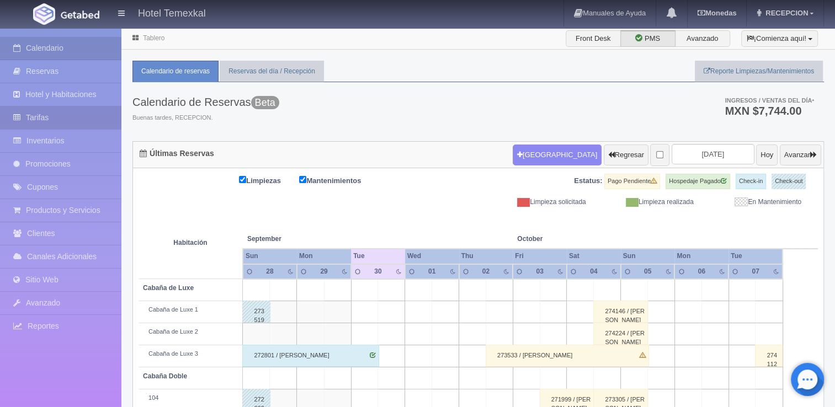
click at [68, 125] on link "Tarifas" at bounding box center [60, 118] width 121 height 23
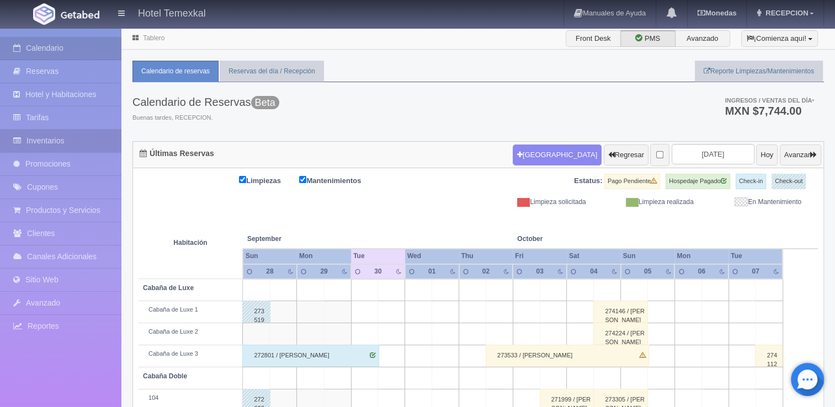
click at [65, 140] on link "Inventarios" at bounding box center [60, 141] width 121 height 23
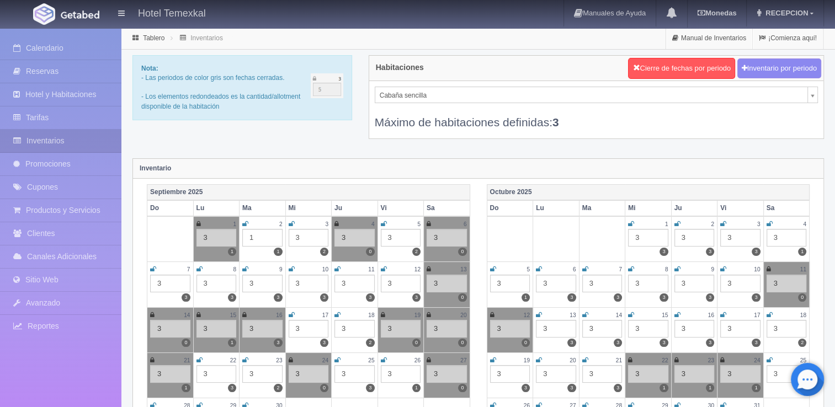
click at [457, 168] on div "Inventario" at bounding box center [478, 169] width 690 height 20
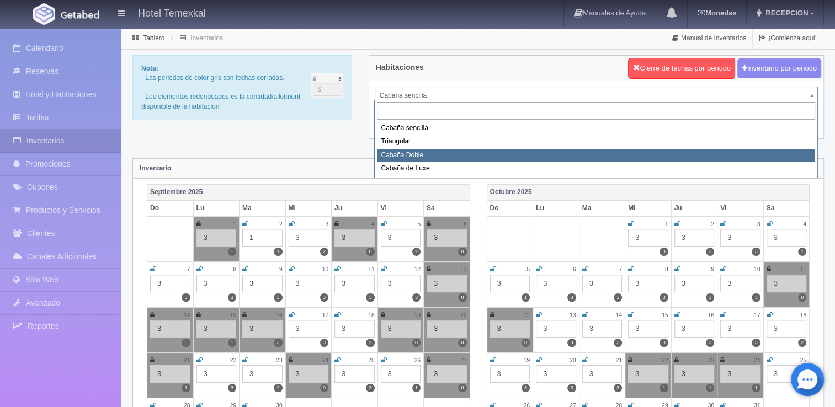
select select "2119"
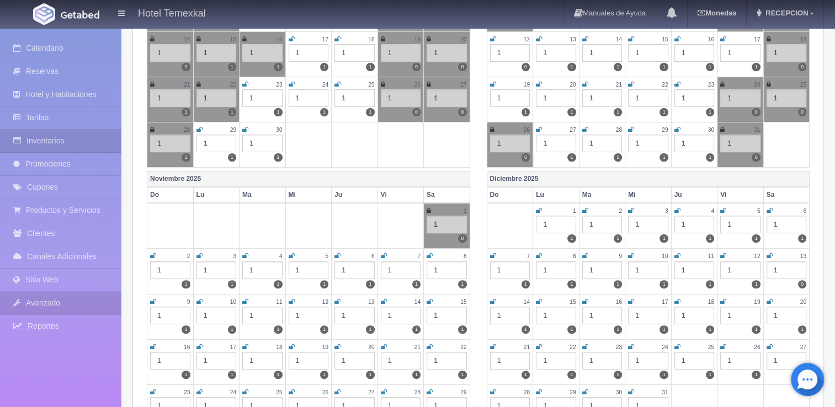
scroll to position [272, 0]
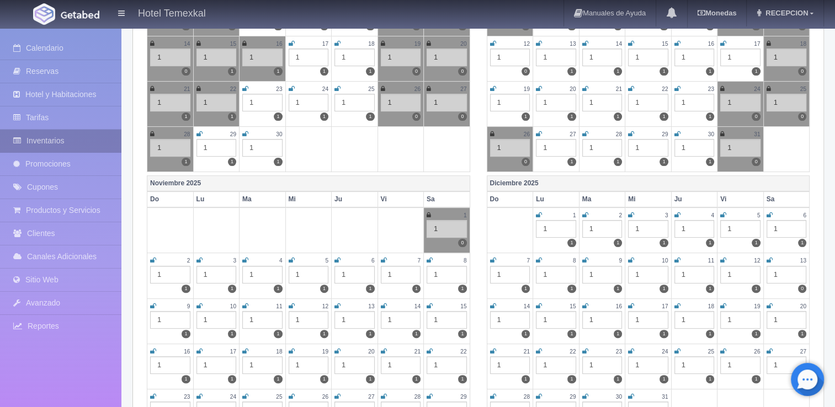
click at [77, 138] on link "Inventarios" at bounding box center [60, 141] width 121 height 23
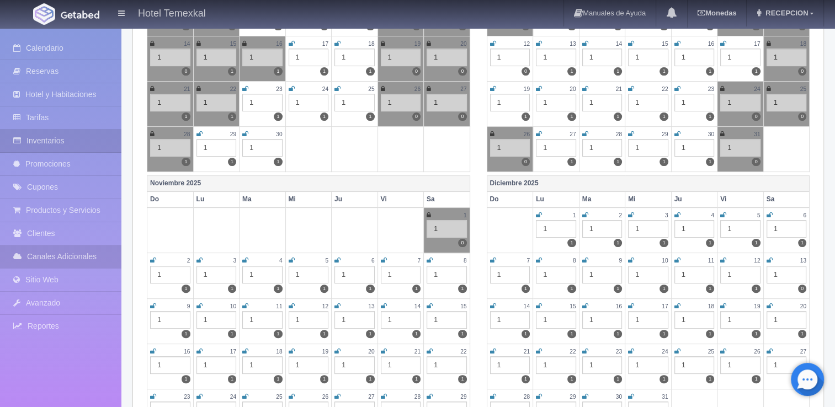
click at [67, 254] on link "Canales Adicionales" at bounding box center [60, 257] width 121 height 23
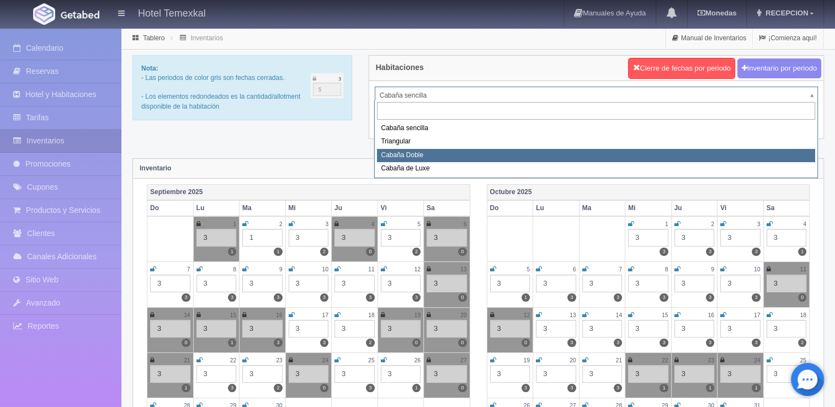
select select "2120"
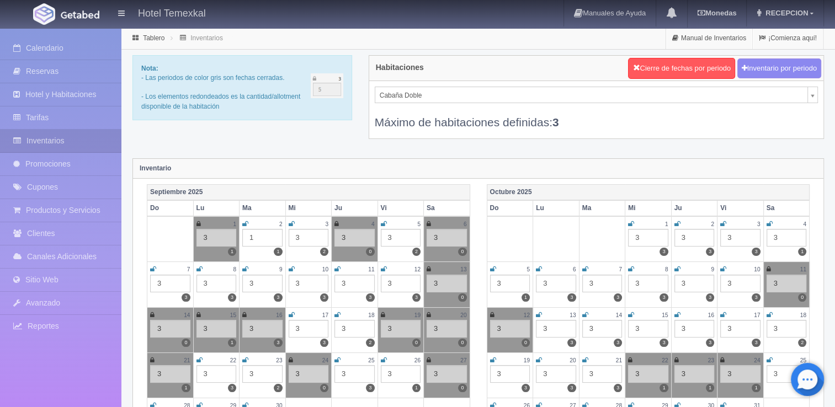
click at [416, 83] on div "Cabaña Doble Cabaña sencilla Triangular Cabaña Doble Cabaña de Luxe Máximo de h…" at bounding box center [596, 109] width 454 height 57
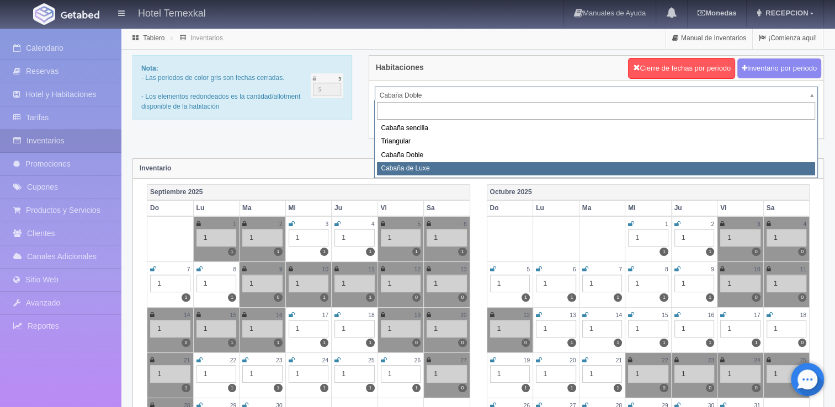
select select "2121"
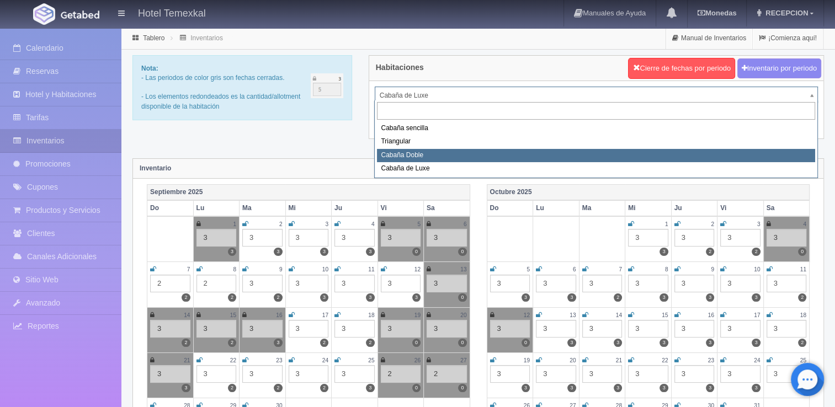
select select "2119"
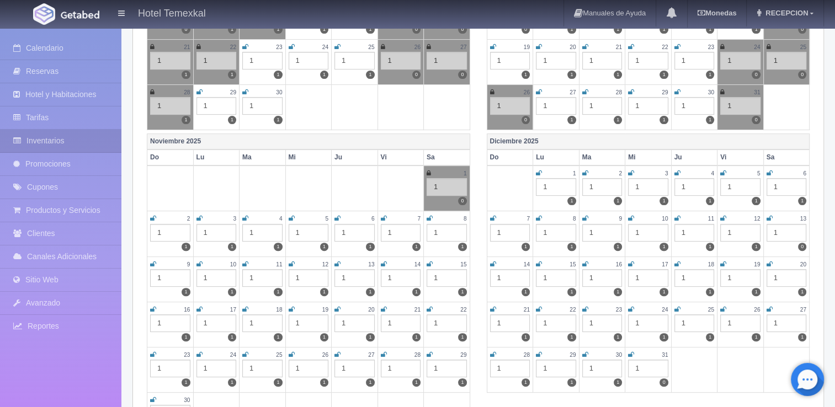
scroll to position [313, 0]
click at [773, 217] on div "13" at bounding box center [786, 218] width 40 height 9
click at [770, 215] on icon at bounding box center [769, 218] width 6 height 7
click at [634, 352] on icon at bounding box center [631, 355] width 6 height 7
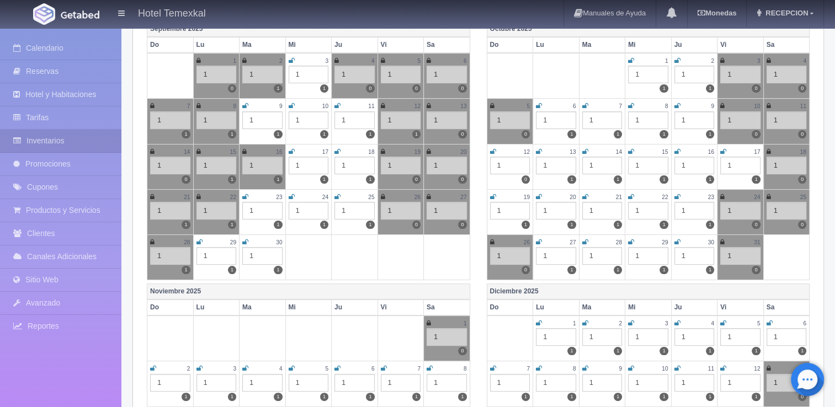
scroll to position [0, 0]
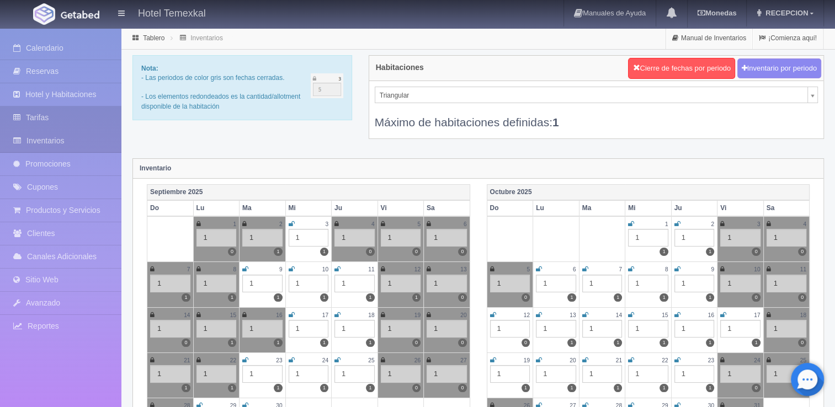
click at [63, 123] on link "Tarifas" at bounding box center [60, 118] width 121 height 23
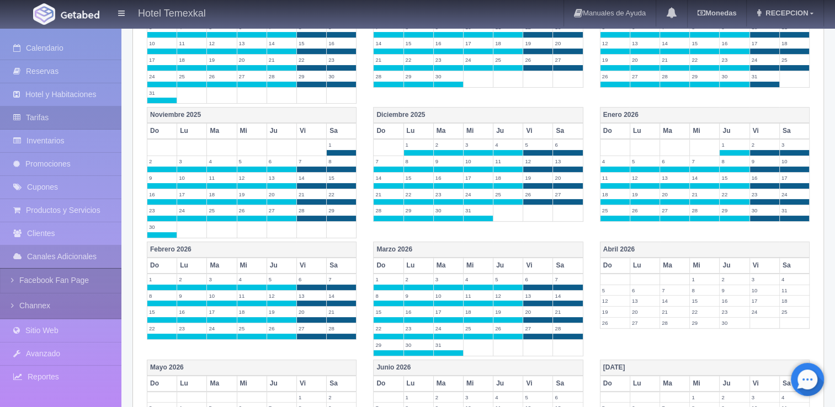
scroll to position [273, 0]
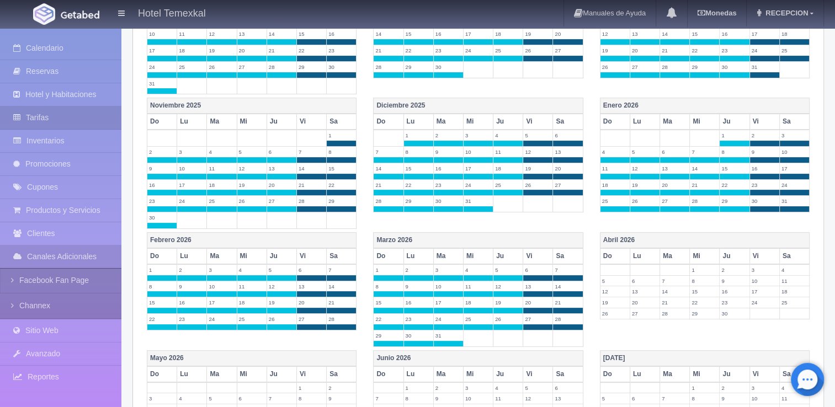
drag, startPoint x: 340, startPoint y: 171, endPoint x: 331, endPoint y: 173, distance: 9.1
click at [331, 174] on span at bounding box center [341, 177] width 29 height 6
click at [536, 224] on div "[DATE] Do Lu Ma Mi Ju Vi Sa 1 2 3 4 5 6 7 8 9 10 11 12 13 14 15 16 17 18 19 20 …" at bounding box center [478, 165] width 679 height 135
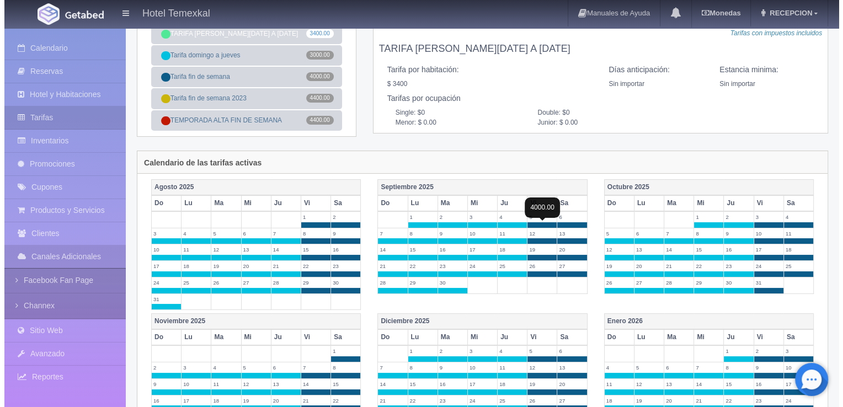
scroll to position [0, 0]
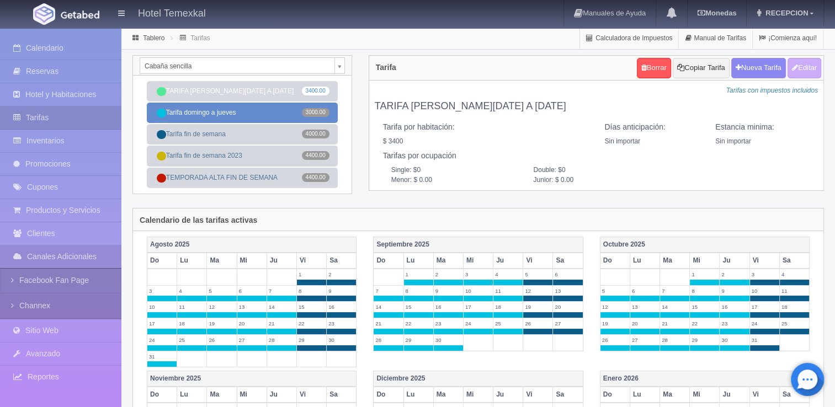
click at [243, 118] on link "Tarifa [DATE] a [DATE] 3000.00" at bounding box center [242, 113] width 191 height 20
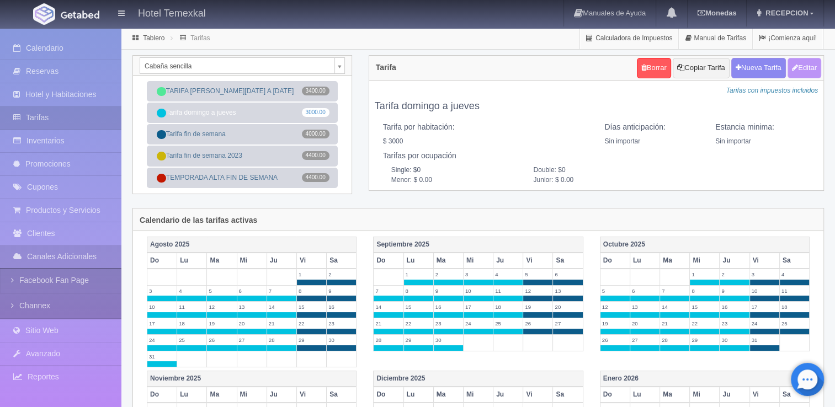
click at [797, 75] on button "Editar" at bounding box center [804, 68] width 34 height 20
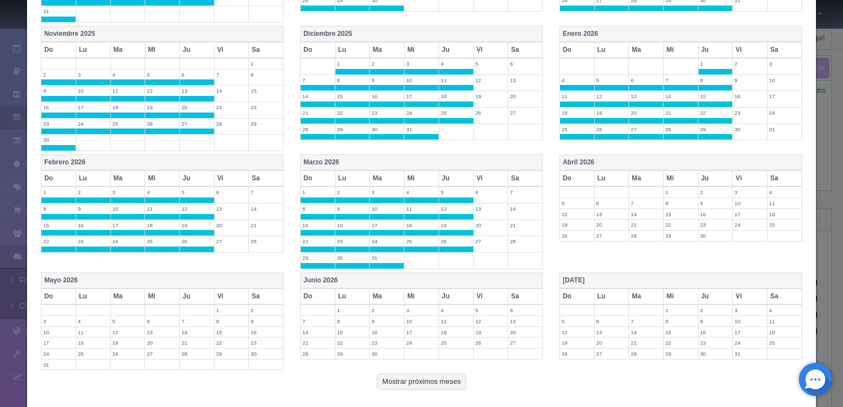
scroll to position [381, 0]
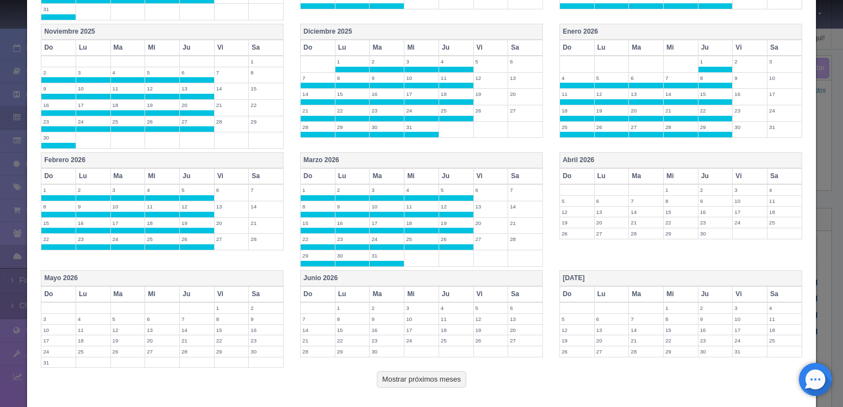
click at [640, 153] on th "Abril 2026" at bounding box center [681, 161] width 242 height 16
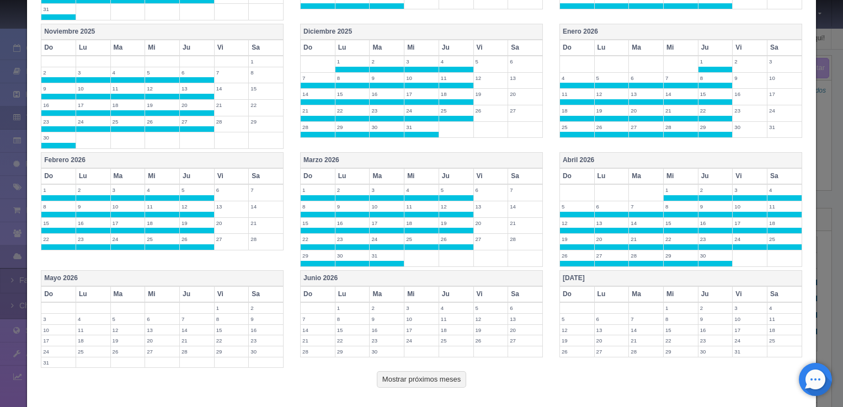
click at [609, 273] on th "[DATE]" at bounding box center [681, 278] width 242 height 16
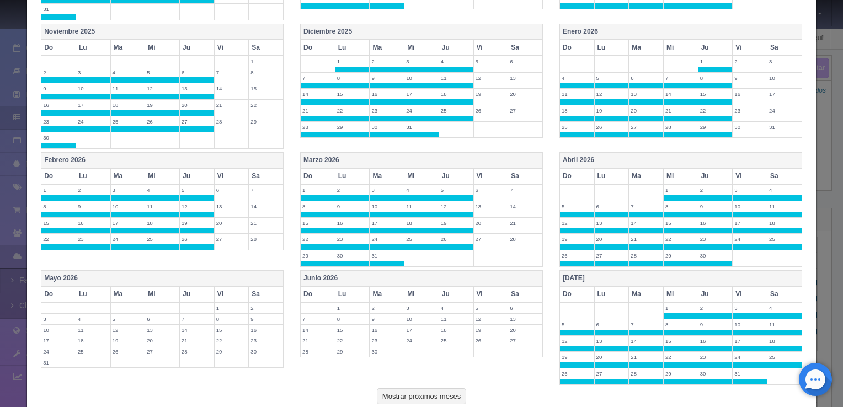
click at [478, 273] on th "Junio 2026" at bounding box center [422, 278] width 242 height 16
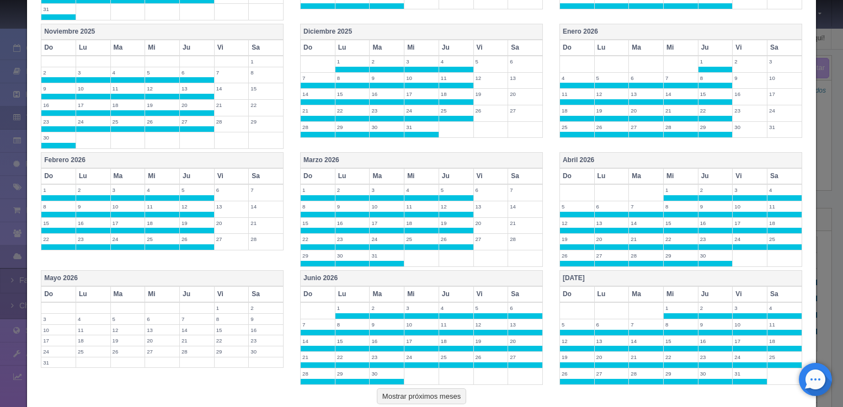
click at [254, 279] on th "Mayo 2026" at bounding box center [162, 278] width 242 height 16
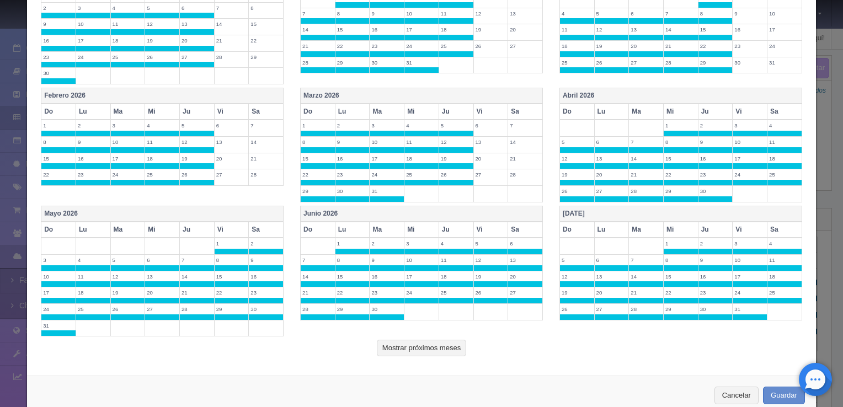
scroll to position [464, 0]
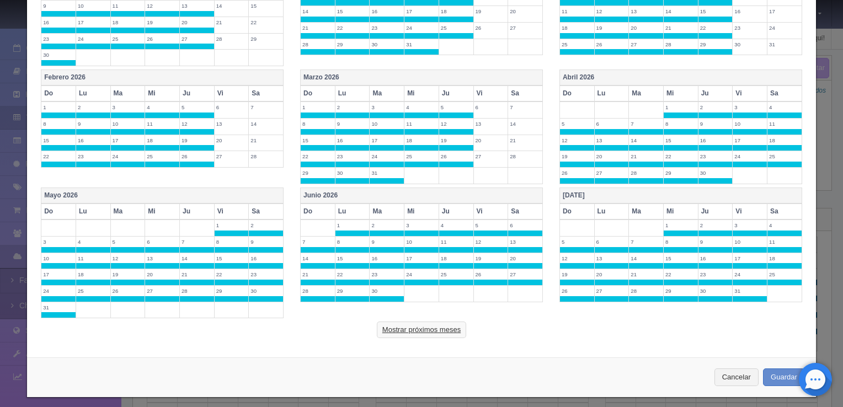
click at [440, 328] on button "Mostrar próximos meses" at bounding box center [421, 330] width 89 height 17
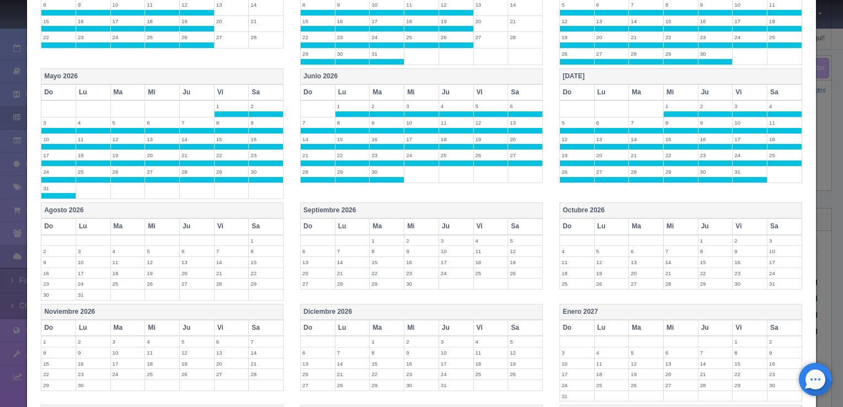
scroll to position [588, 0]
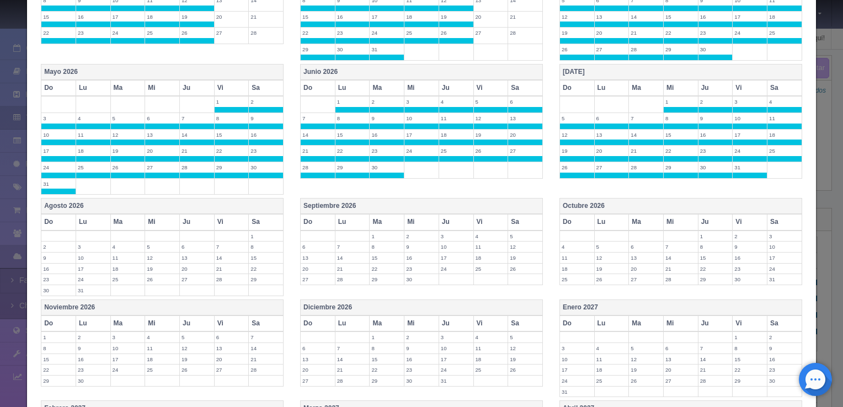
click at [202, 205] on th "Agosto 2026" at bounding box center [162, 207] width 242 height 16
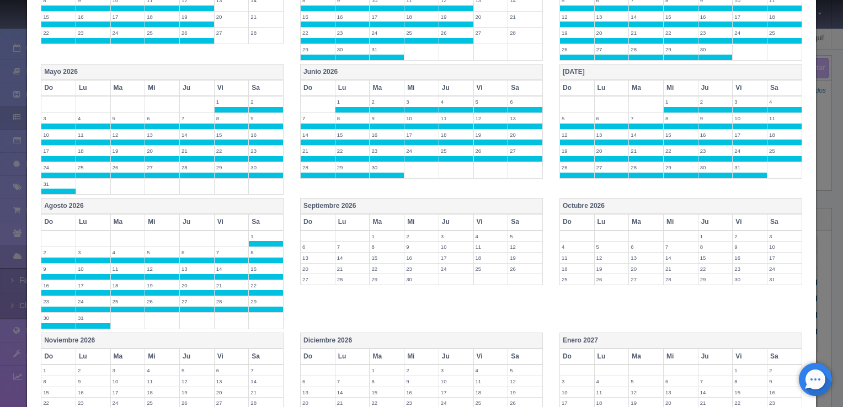
click at [236, 335] on th "Noviembre 2026" at bounding box center [162, 341] width 242 height 16
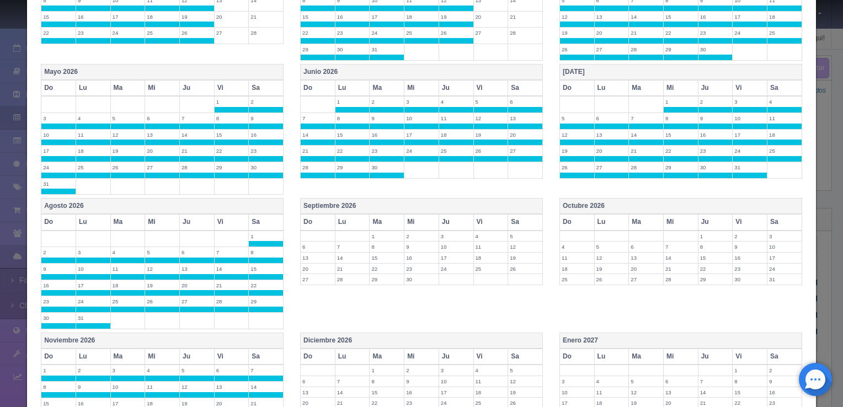
click at [390, 333] on th "Diciembre 2026" at bounding box center [422, 341] width 242 height 16
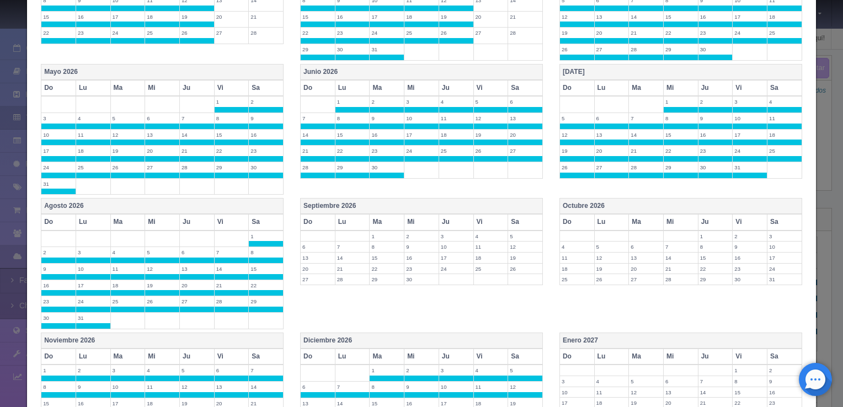
click at [607, 324] on div "Agosto 2026 Do Lu Ma Mi Ju Vi Sa 1 2 3 4 5 6 7 8 9 10 11 12 13 14 15 16 17 18 1…" at bounding box center [422, 265] width 778 height 135
click at [630, 199] on th "Octubre 2026" at bounding box center [681, 207] width 242 height 16
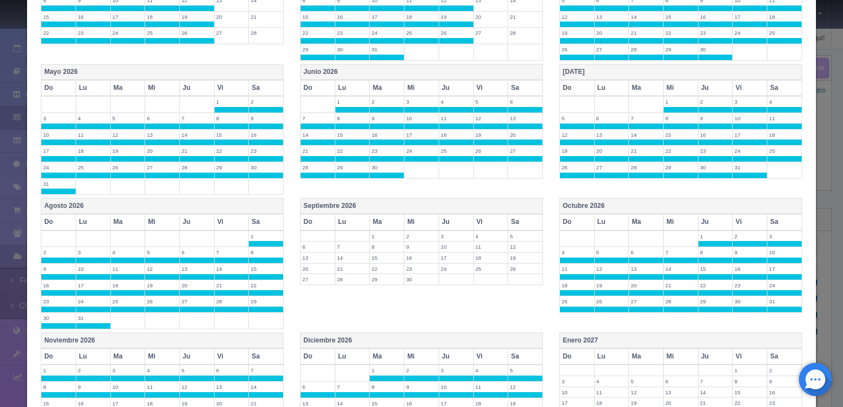
click at [626, 324] on div "Agosto 2026 Do Lu Ma Mi Ju Vi Sa 1 2 3 4 5 6 7 8 9 10 11 12 13 14 15 16 17 18 1…" at bounding box center [422, 265] width 778 height 135
click at [606, 336] on th "Enero 2027" at bounding box center [681, 341] width 242 height 16
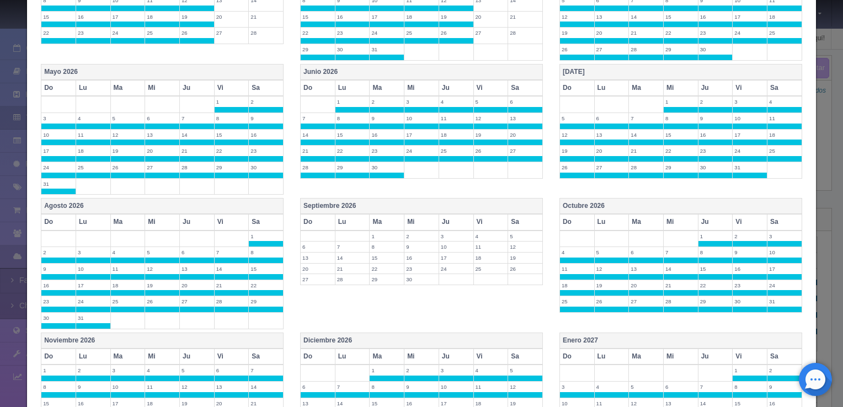
click at [451, 201] on th "Septiembre 2026" at bounding box center [422, 207] width 242 height 16
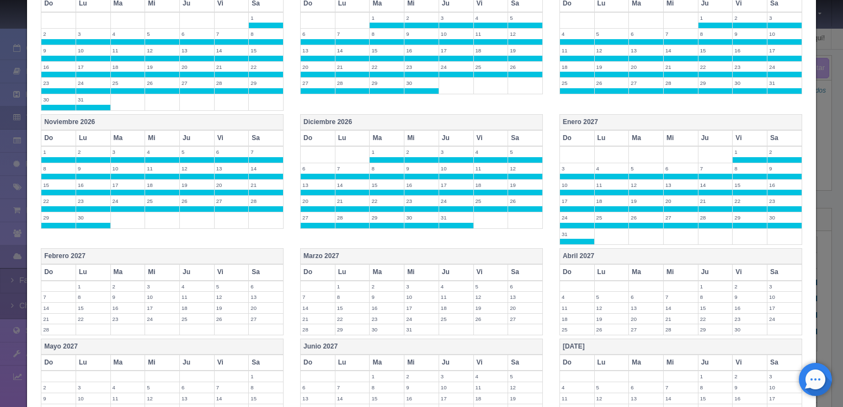
scroll to position [920, 0]
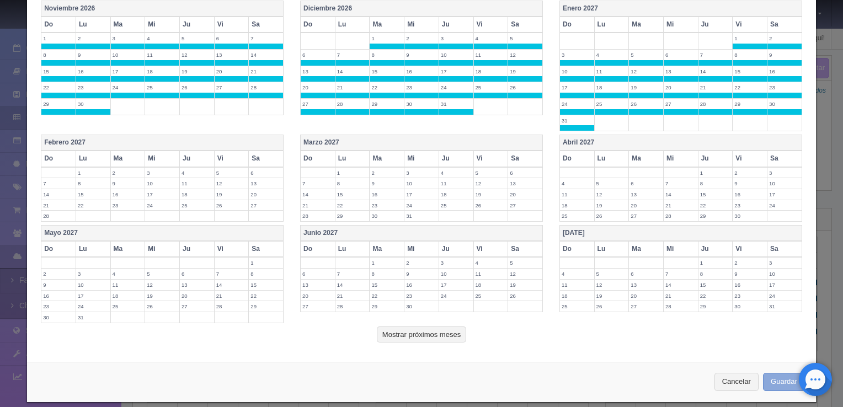
click at [786, 373] on button "Guardar" at bounding box center [784, 382] width 42 height 18
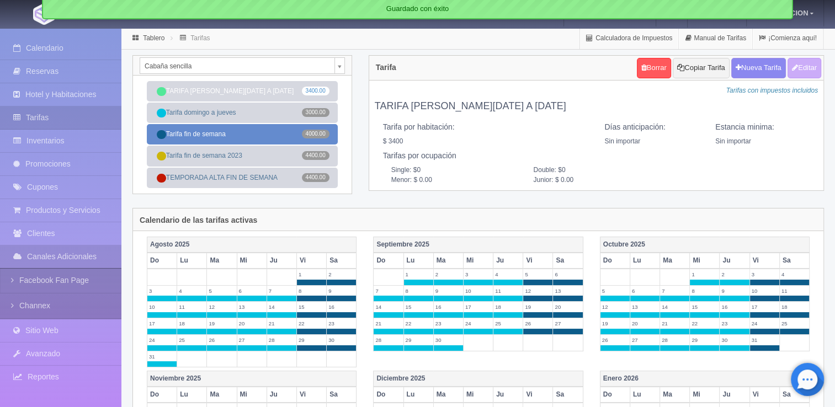
click at [305, 136] on span "4000.00" at bounding box center [316, 134] width 28 height 9
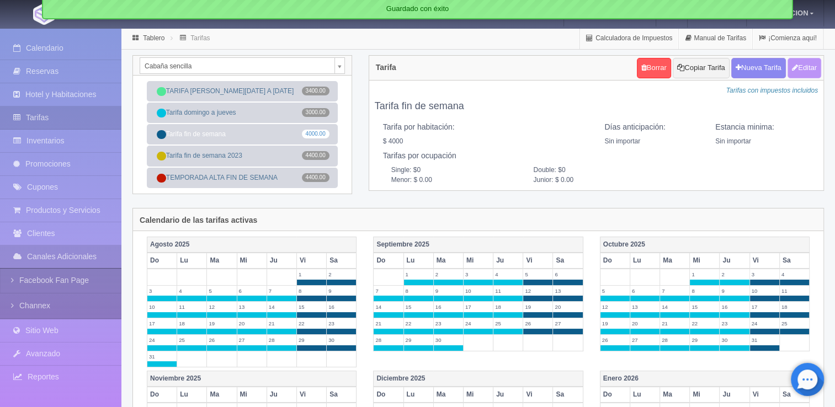
click at [801, 73] on button "Editar" at bounding box center [804, 68] width 34 height 20
type input "Tarifa fin de semana"
select select "0"
type input "0"
checkbox input "true"
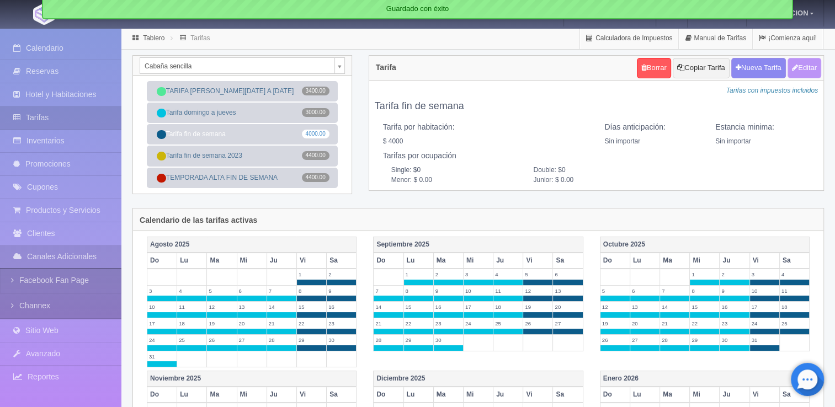
type input "4000.00"
checkbox input "true"
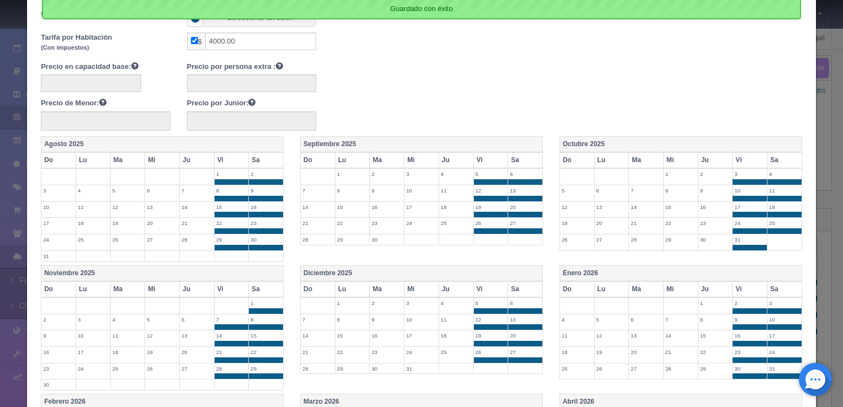
scroll to position [425, 0]
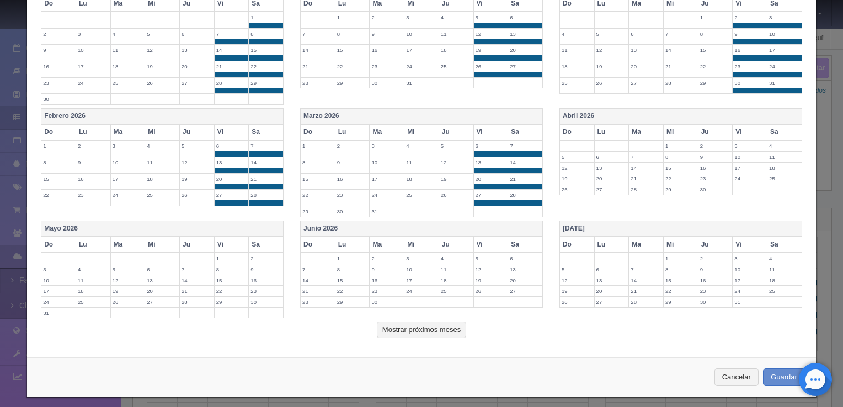
click at [273, 223] on th "Mayo 2026" at bounding box center [162, 229] width 242 height 16
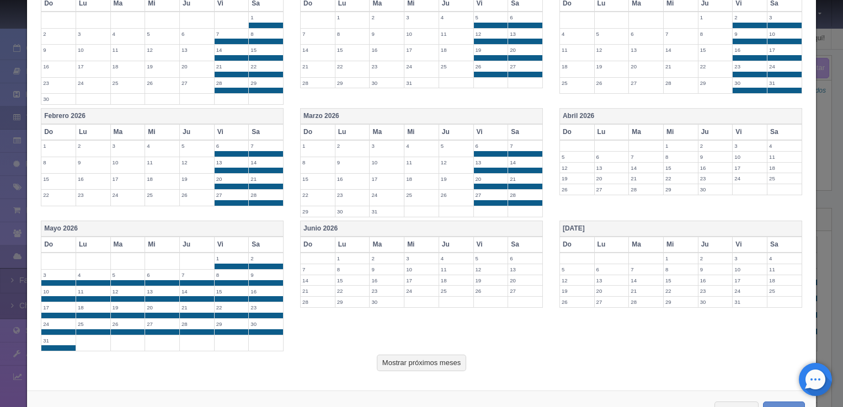
click at [235, 241] on th "Vi" at bounding box center [231, 245] width 35 height 16
click at [258, 243] on th "Sa" at bounding box center [266, 245] width 35 height 16
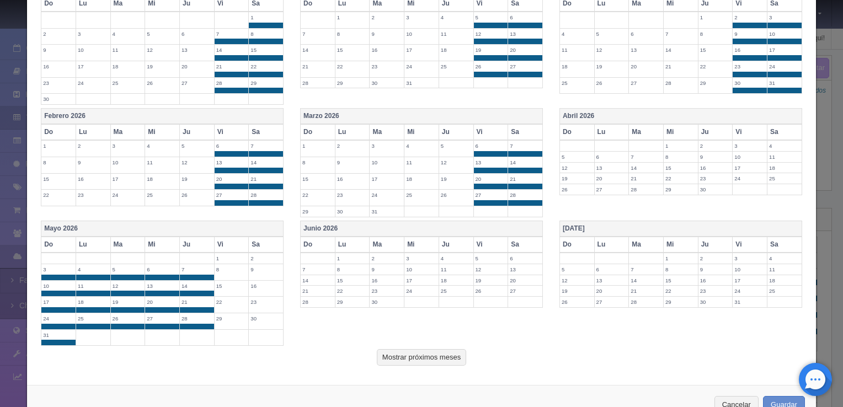
click at [254, 221] on th "Mayo 2026" at bounding box center [162, 229] width 242 height 16
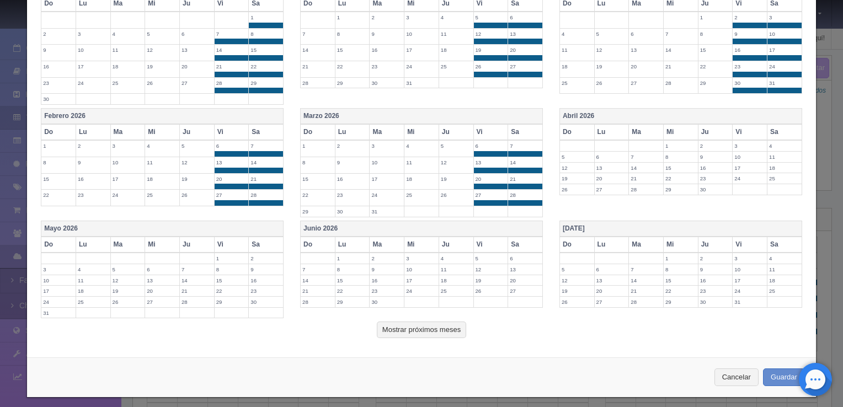
click at [236, 237] on th "Vi" at bounding box center [231, 245] width 35 height 16
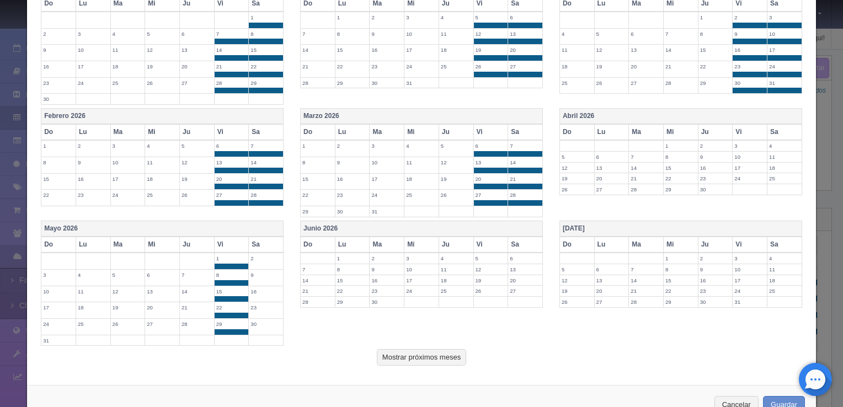
click at [257, 253] on label "2" at bounding box center [266, 258] width 34 height 10
click at [268, 230] on th "Mayo 2026" at bounding box center [162, 229] width 242 height 16
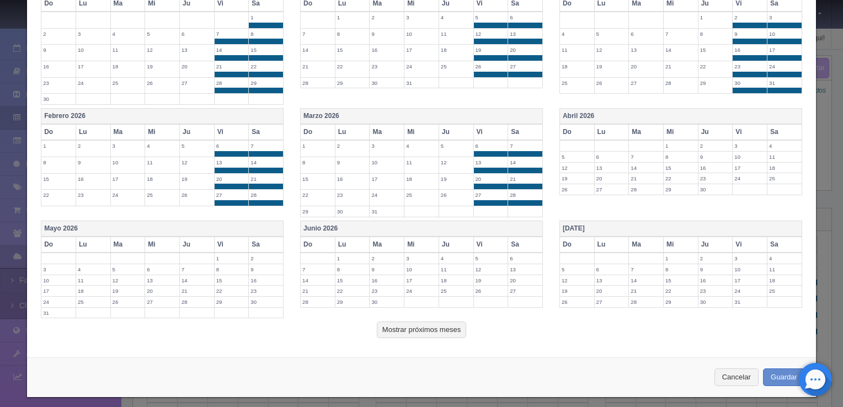
click at [239, 237] on th "Vi" at bounding box center [231, 245] width 35 height 16
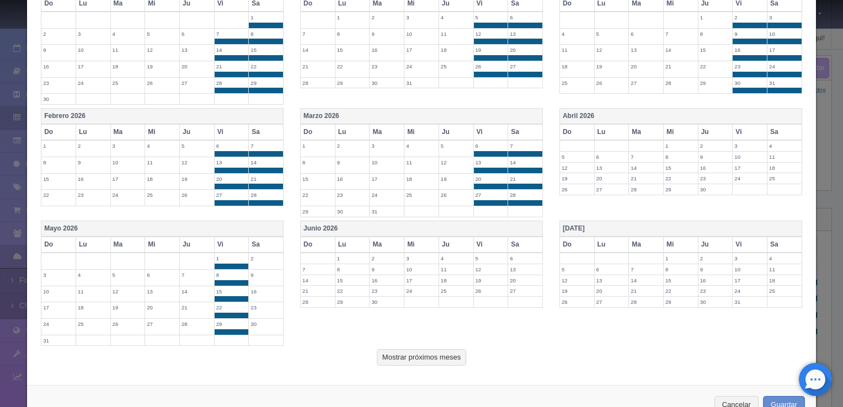
click at [263, 242] on th "Sa" at bounding box center [266, 245] width 35 height 16
click at [493, 238] on th "Vi" at bounding box center [490, 245] width 35 height 16
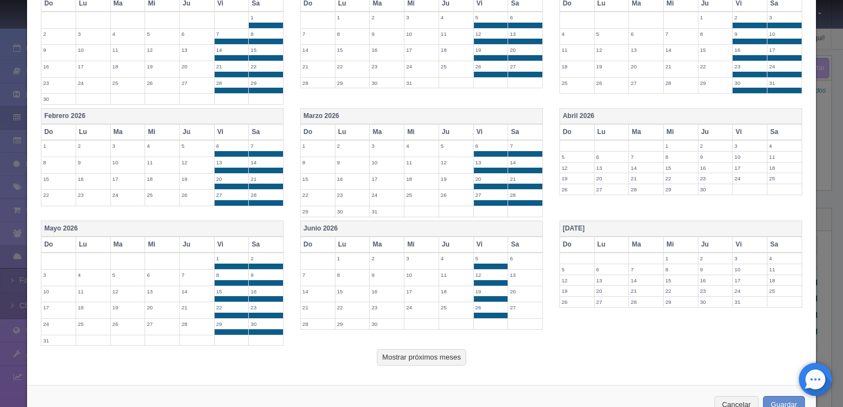
click at [523, 242] on th "Sa" at bounding box center [525, 245] width 35 height 16
click at [749, 242] on th "Vi" at bounding box center [750, 245] width 35 height 16
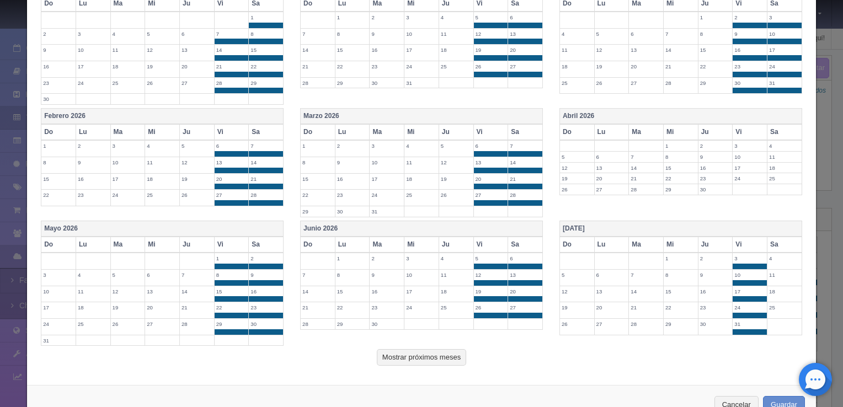
click at [778, 241] on th "Sa" at bounding box center [785, 245] width 35 height 16
click at [744, 130] on th "Vi" at bounding box center [750, 132] width 35 height 16
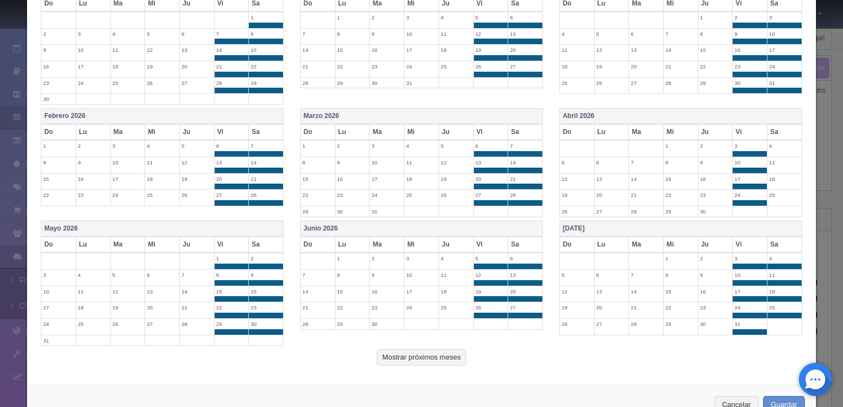
click at [778, 127] on th "Sa" at bounding box center [785, 132] width 35 height 16
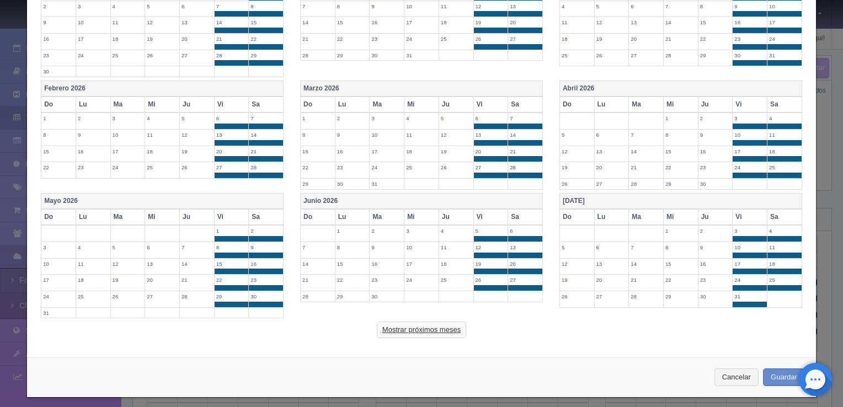
click at [441, 324] on button "Mostrar próximos meses" at bounding box center [421, 330] width 89 height 17
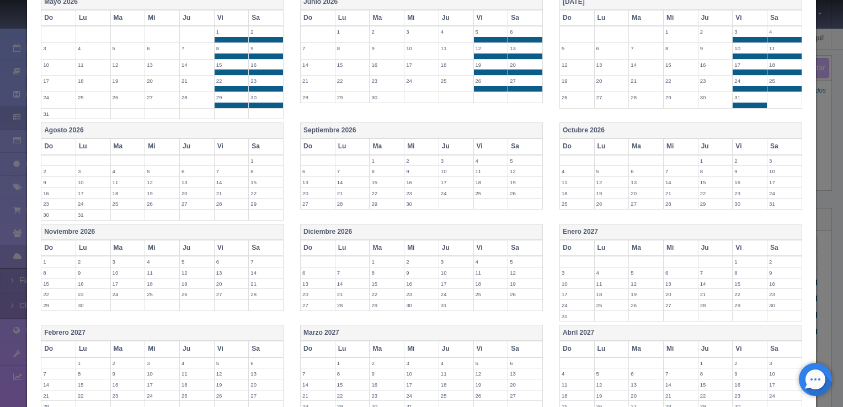
scroll to position [653, 0]
click at [238, 144] on th "Vi" at bounding box center [231, 146] width 35 height 16
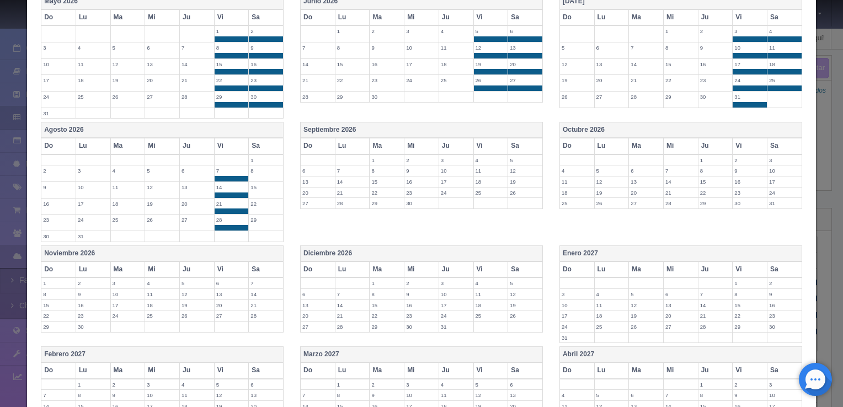
click at [265, 147] on th "Sa" at bounding box center [266, 146] width 35 height 16
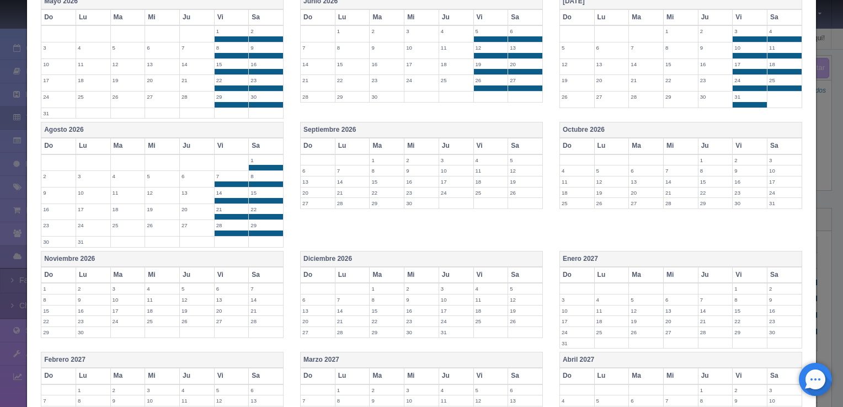
click at [239, 267] on th "Vi" at bounding box center [231, 275] width 35 height 16
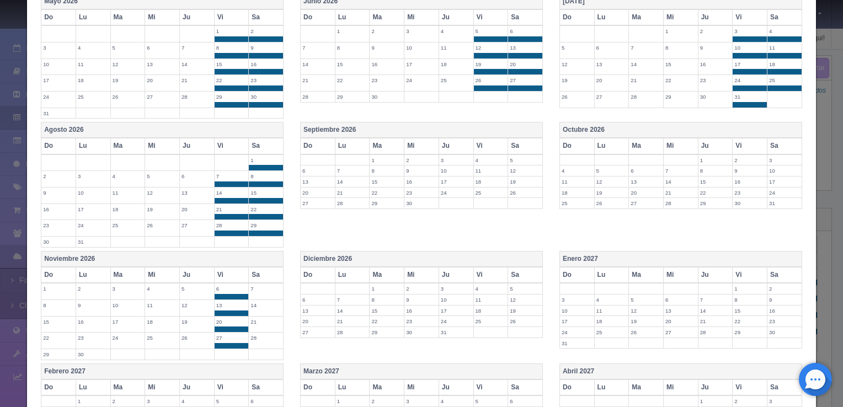
click at [269, 283] on td "7" at bounding box center [266, 291] width 35 height 17
click at [274, 267] on th "Sa" at bounding box center [266, 275] width 35 height 16
click at [265, 267] on th "Sa" at bounding box center [266, 275] width 35 height 16
click at [494, 267] on th "Vi" at bounding box center [490, 275] width 35 height 16
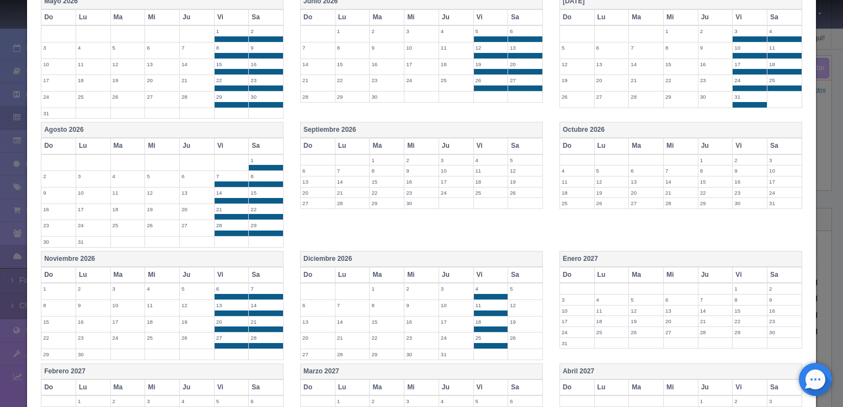
click at [523, 270] on th "Sa" at bounding box center [525, 275] width 35 height 16
click at [488, 138] on th "Vi" at bounding box center [490, 146] width 35 height 16
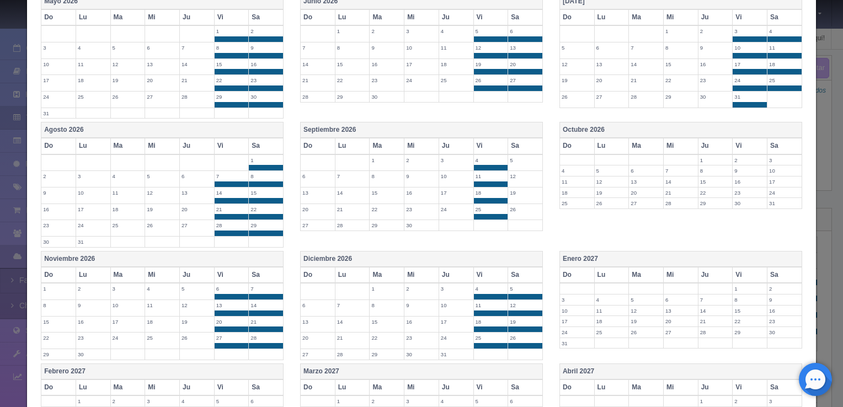
click at [528, 143] on th "Sa" at bounding box center [525, 146] width 35 height 16
click at [747, 139] on th "Vi" at bounding box center [750, 146] width 35 height 16
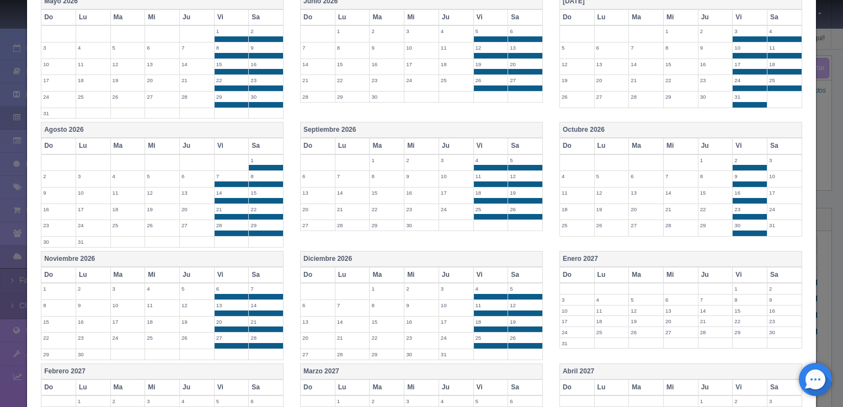
click at [784, 142] on th "Sa" at bounding box center [785, 146] width 35 height 16
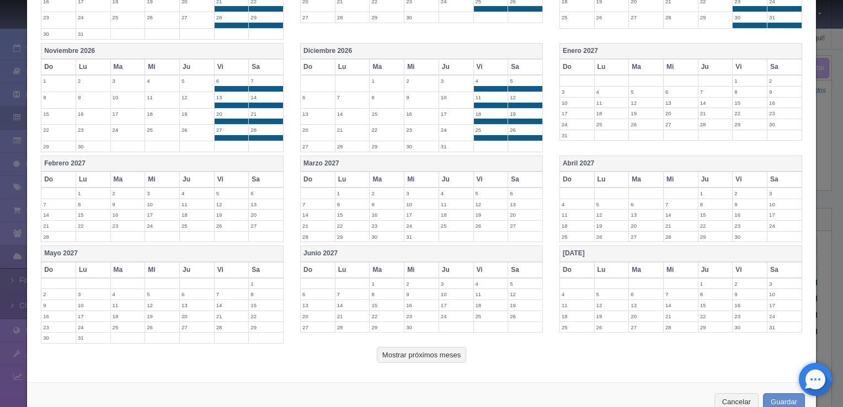
scroll to position [881, 0]
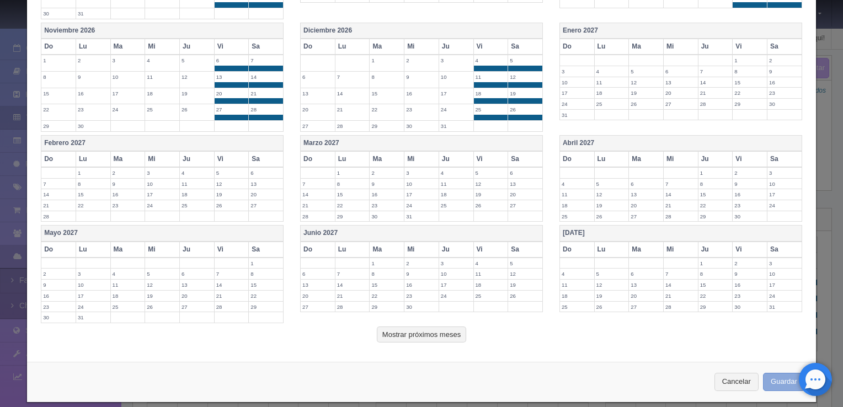
click at [765, 379] on button "Guardar" at bounding box center [784, 382] width 42 height 18
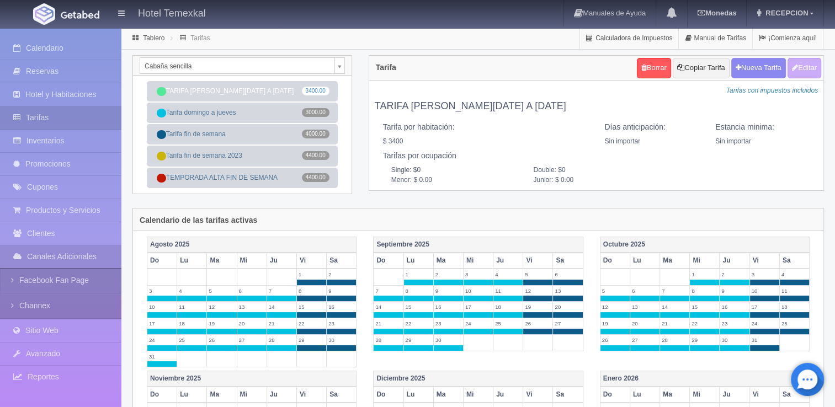
click at [315, 65] on body "Hotel Temexkal Manuales de Ayuda Actualizaciones recientes [GEOGRAPHIC_DATA] Ti…" at bounding box center [417, 409] width 835 height 763
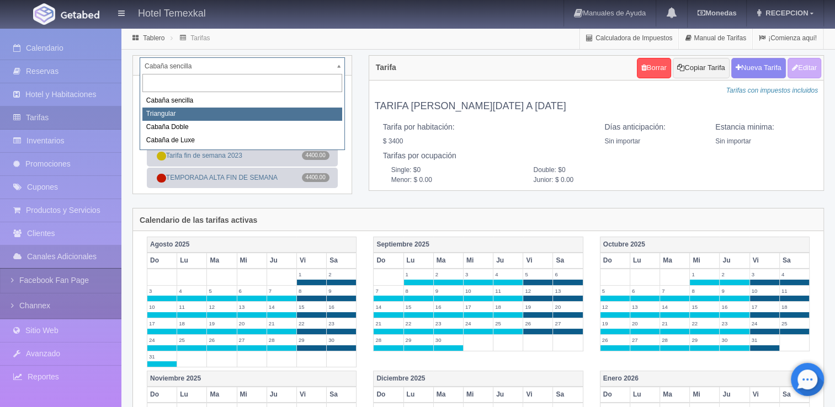
select select "2119"
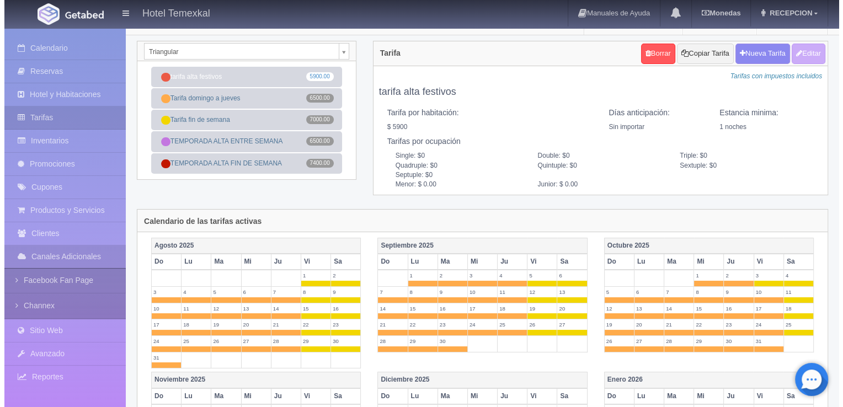
scroll to position [12, 0]
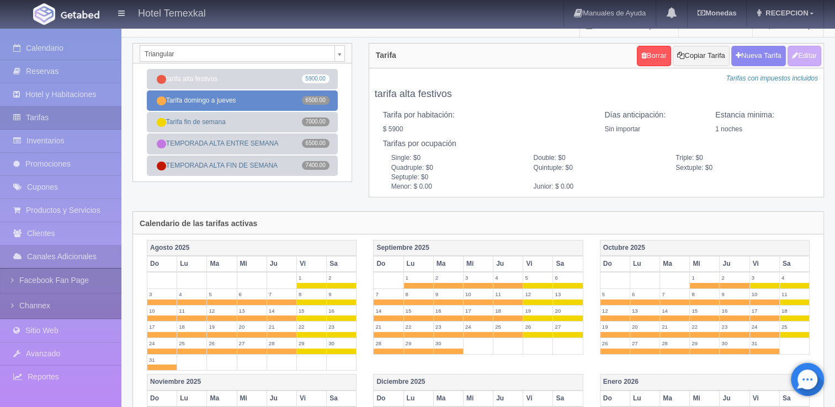
click at [257, 102] on link "Tarifa domingo a jueves 6500.00" at bounding box center [242, 101] width 191 height 20
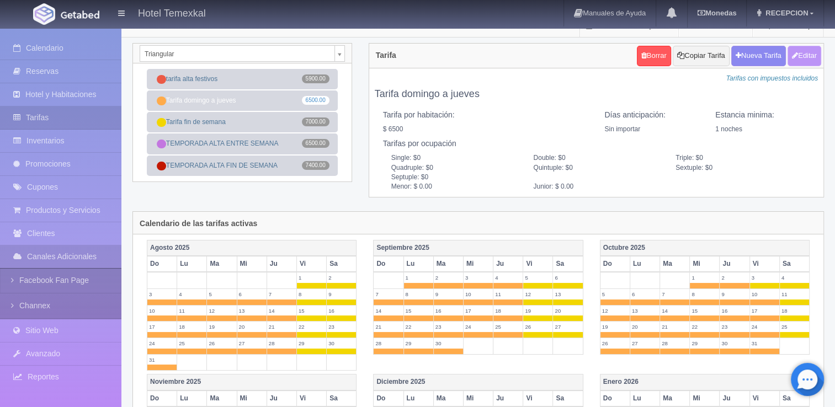
click at [804, 60] on button "Editar" at bounding box center [804, 56] width 34 height 20
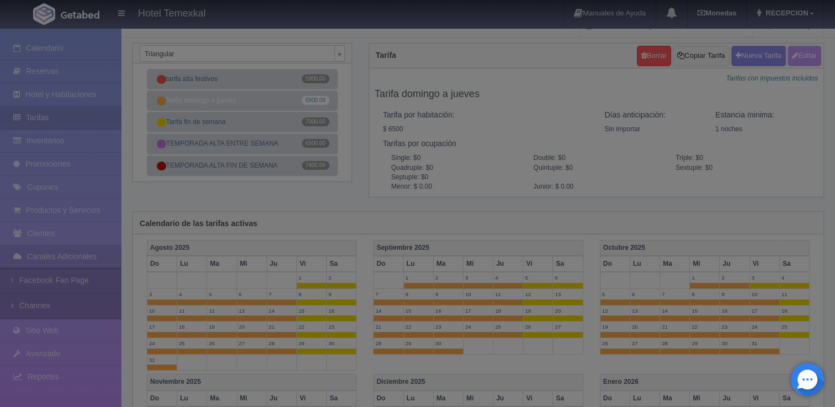
type input "Tarifa domingo a jueves"
select select "0"
type input "1"
checkbox input "true"
type input "6500.00"
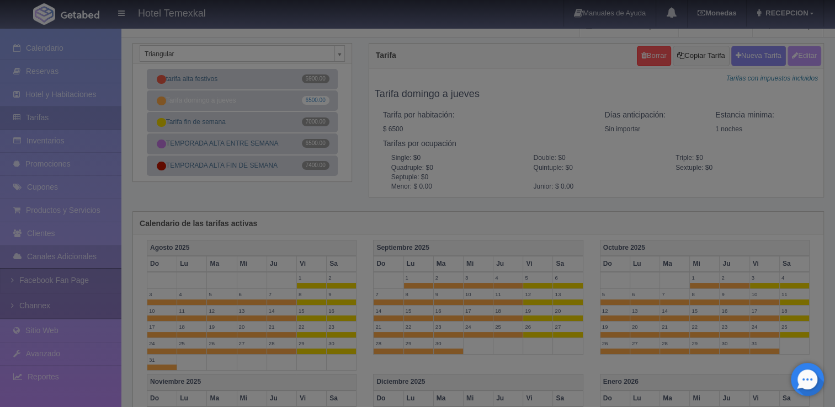
checkbox input "true"
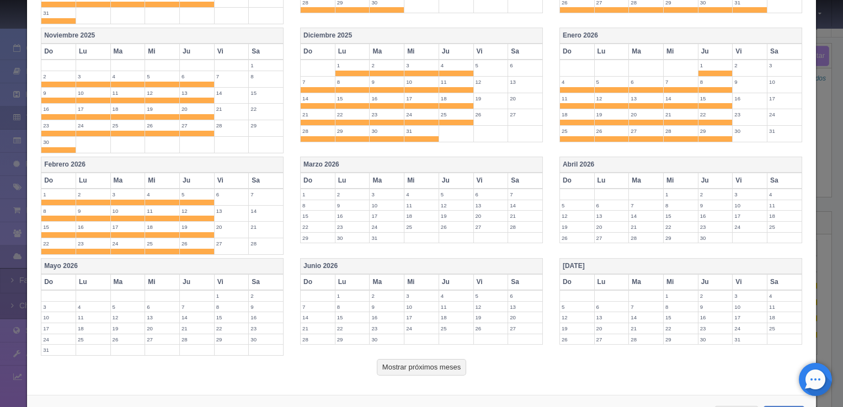
scroll to position [449, 0]
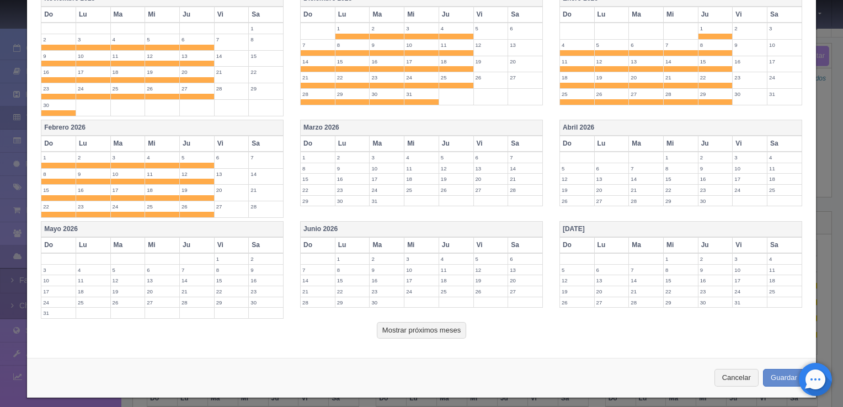
click at [422, 124] on th "Marzo 2026" at bounding box center [422, 128] width 242 height 16
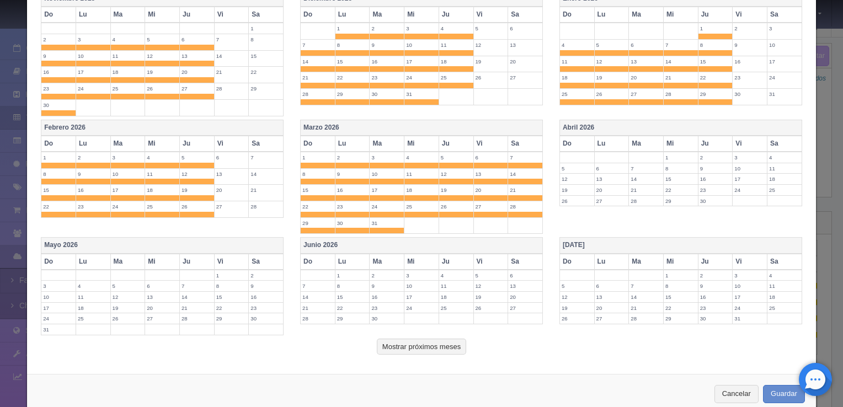
click at [607, 129] on th "Abril 2026" at bounding box center [681, 128] width 242 height 16
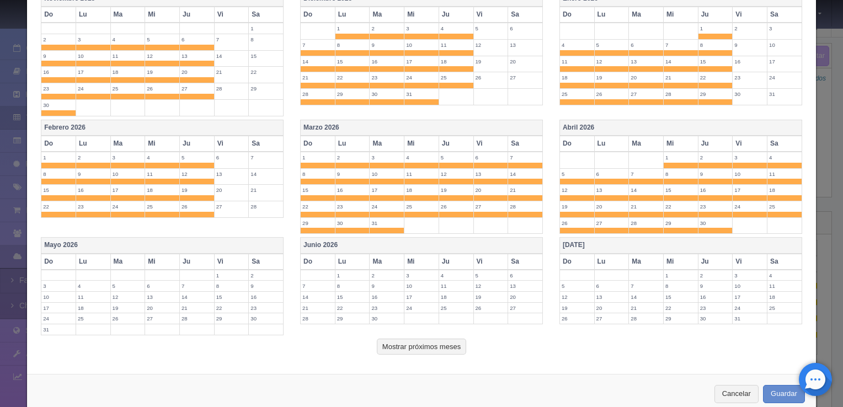
click at [595, 242] on th "[DATE]" at bounding box center [681, 246] width 242 height 16
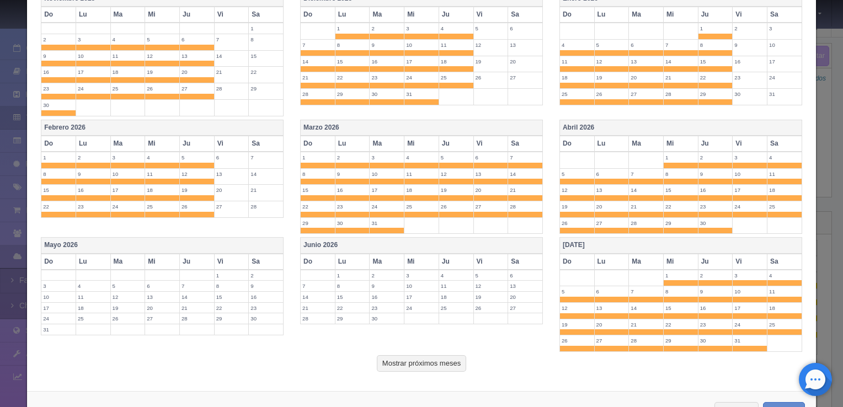
click at [510, 238] on th "Junio 2026" at bounding box center [422, 246] width 242 height 16
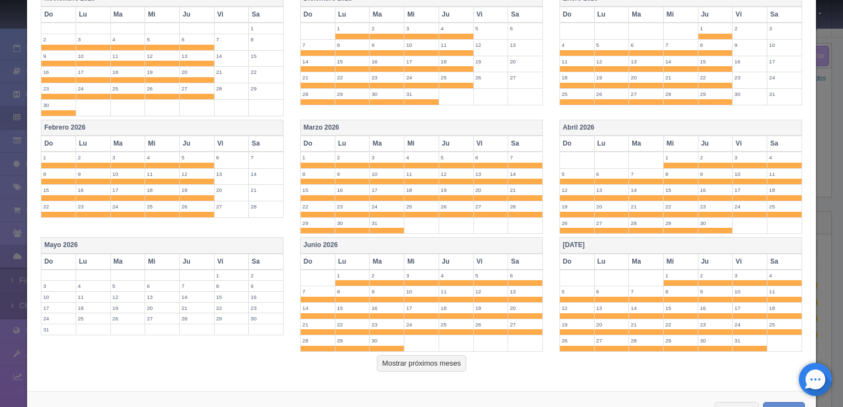
click at [265, 238] on th "Mayo 2026" at bounding box center [162, 246] width 242 height 16
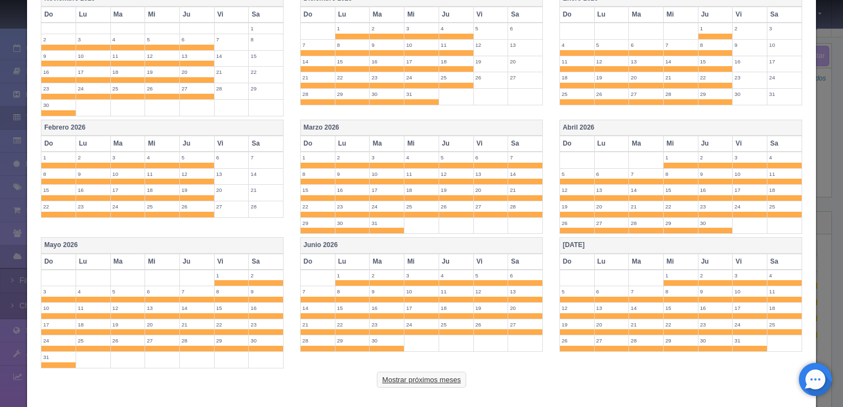
click at [448, 378] on button "Mostrar próximos meses" at bounding box center [421, 380] width 89 height 17
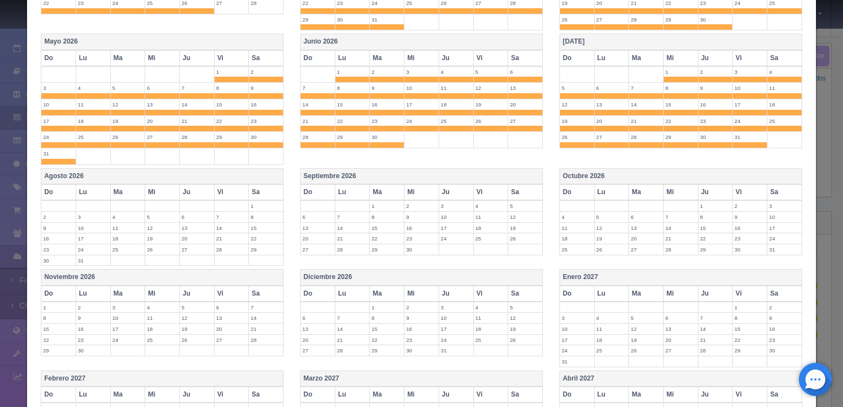
scroll to position [654, 0]
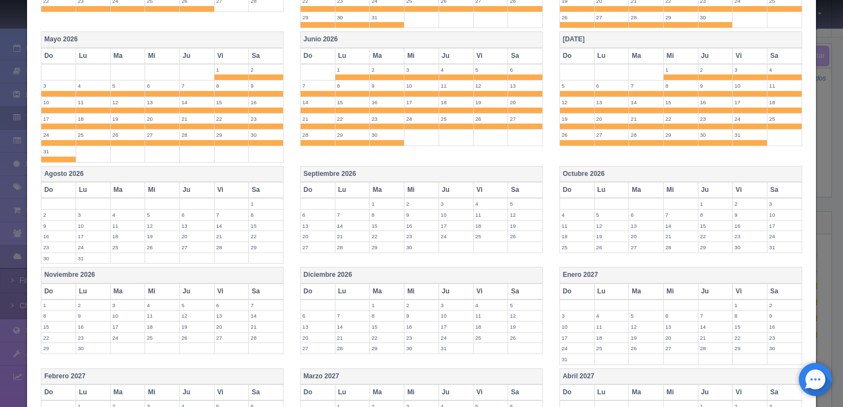
click at [249, 166] on th "Agosto 2026" at bounding box center [162, 174] width 242 height 16
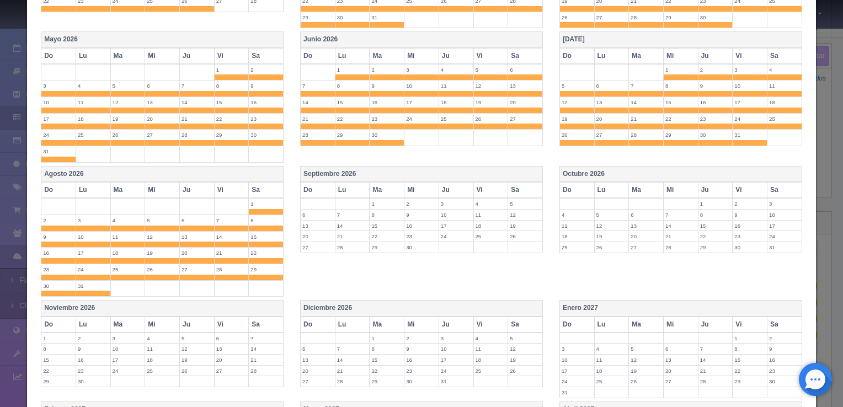
click at [261, 301] on th "Noviembre 2026" at bounding box center [162, 309] width 242 height 16
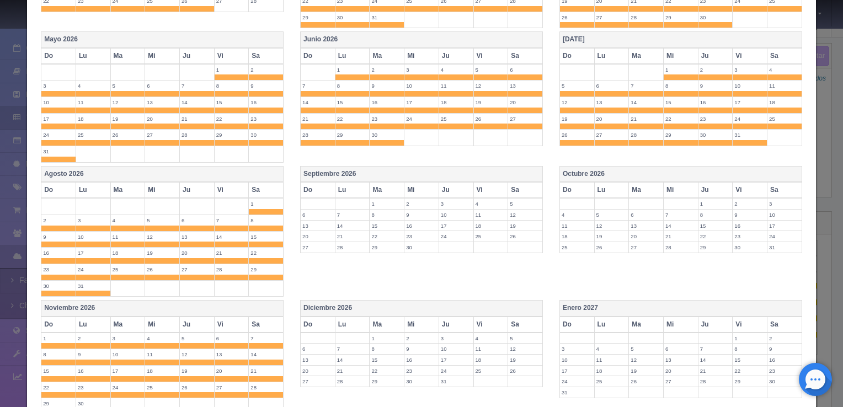
click at [374, 317] on th "Ma" at bounding box center [387, 325] width 35 height 16
click at [431, 182] on th "Mi" at bounding box center [421, 190] width 35 height 16
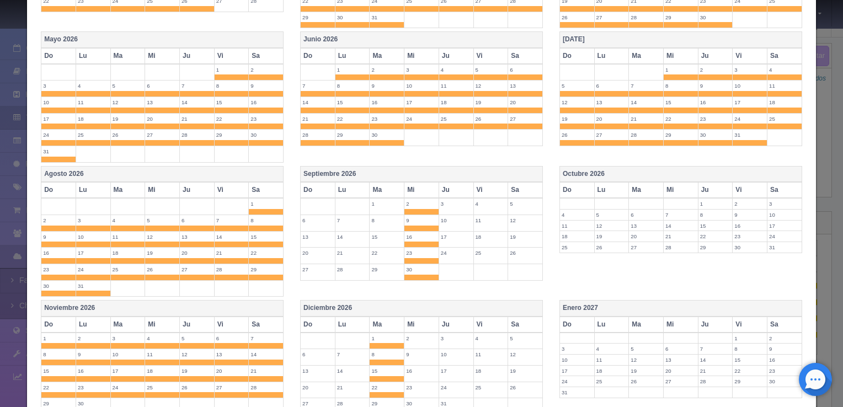
click at [640, 174] on th "Octubre 2026" at bounding box center [681, 174] width 242 height 16
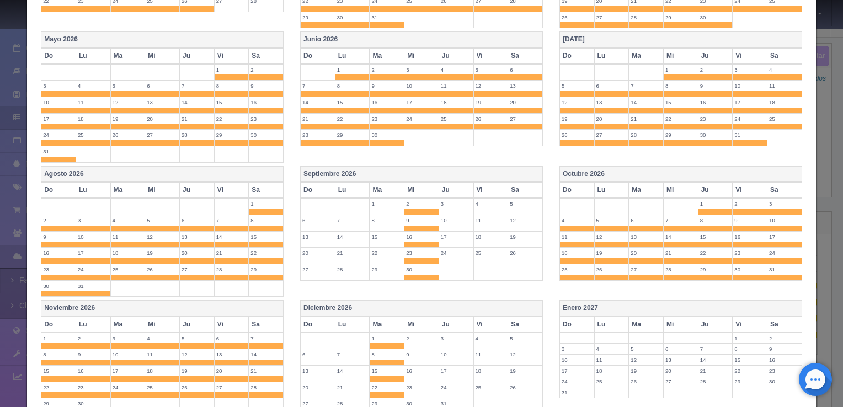
click at [595, 166] on th "Octubre 2026" at bounding box center [681, 174] width 242 height 16
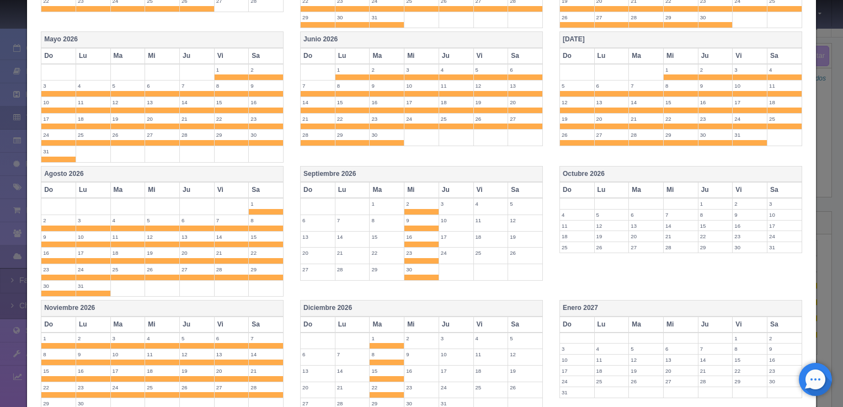
click at [522, 166] on th "Septiembre 2026" at bounding box center [422, 174] width 242 height 16
click at [574, 171] on th "Octubre 2026" at bounding box center [681, 174] width 242 height 16
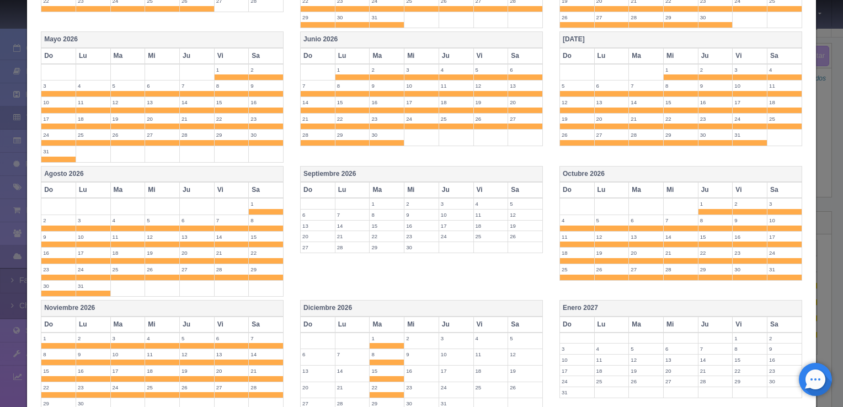
click at [499, 168] on th "Septiembre 2026" at bounding box center [422, 174] width 242 height 16
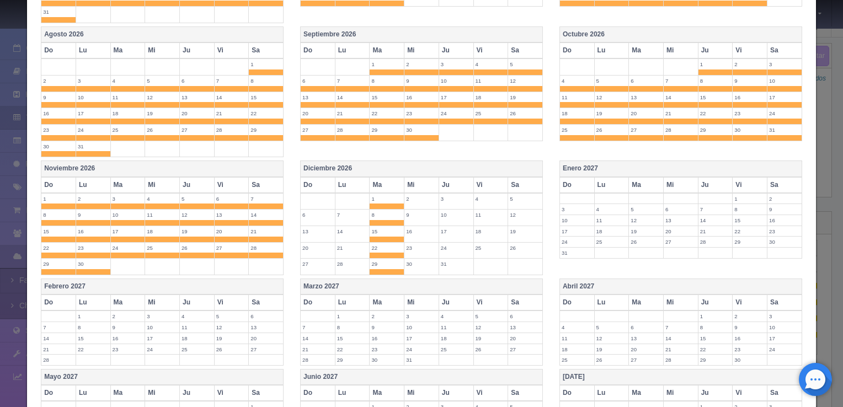
scroll to position [797, 0]
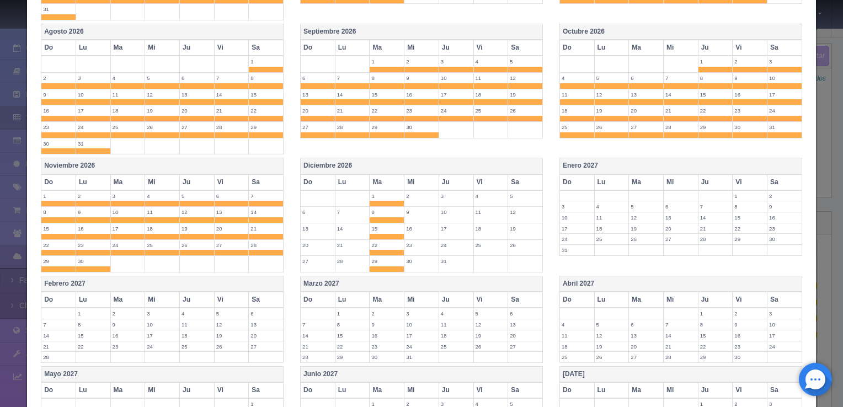
click at [423, 158] on th "Diciembre 2026" at bounding box center [422, 166] width 242 height 16
click at [422, 160] on th "Diciembre 2026" at bounding box center [422, 166] width 242 height 16
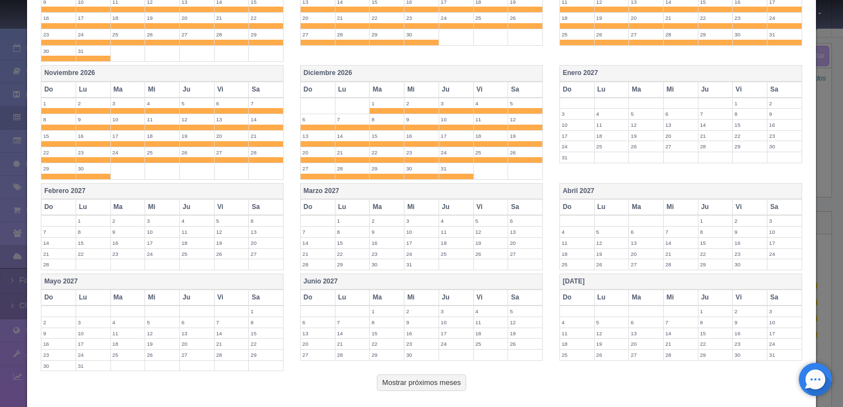
scroll to position [927, 0]
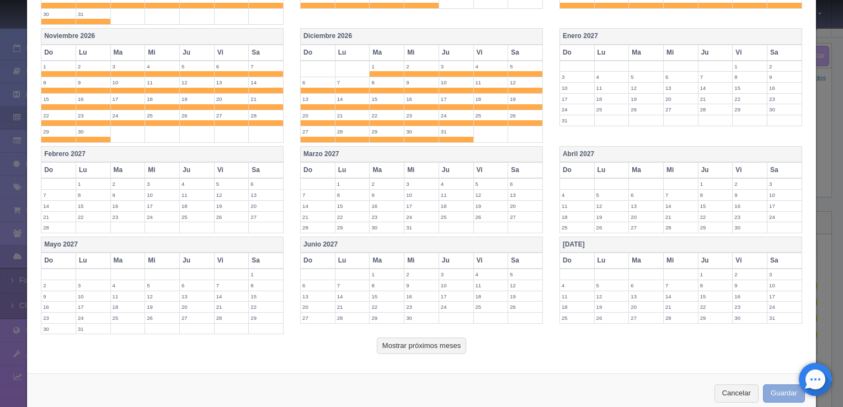
click at [767, 385] on button "Guardar" at bounding box center [784, 394] width 42 height 18
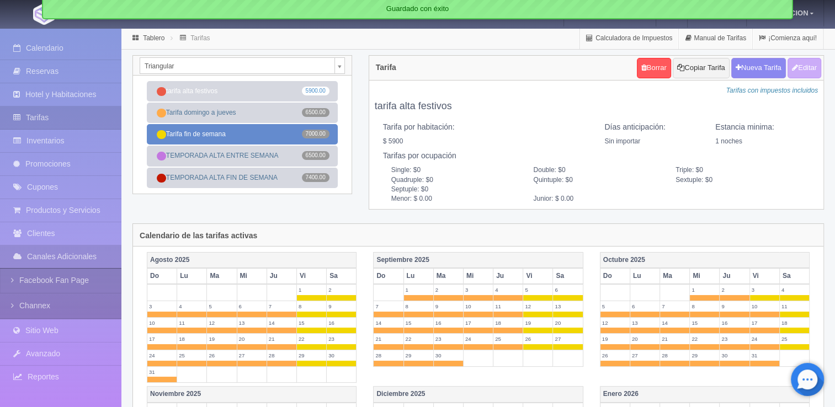
click at [240, 135] on link "Tarifa fin de semana 7000.00" at bounding box center [242, 134] width 191 height 20
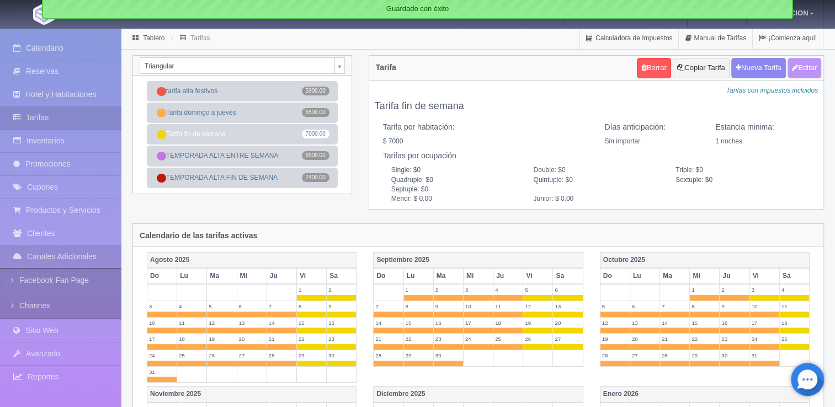
click at [808, 74] on button "Editar" at bounding box center [804, 68] width 34 height 20
type input "Tarifa fin de semana"
select select "0"
type input "1"
checkbox input "true"
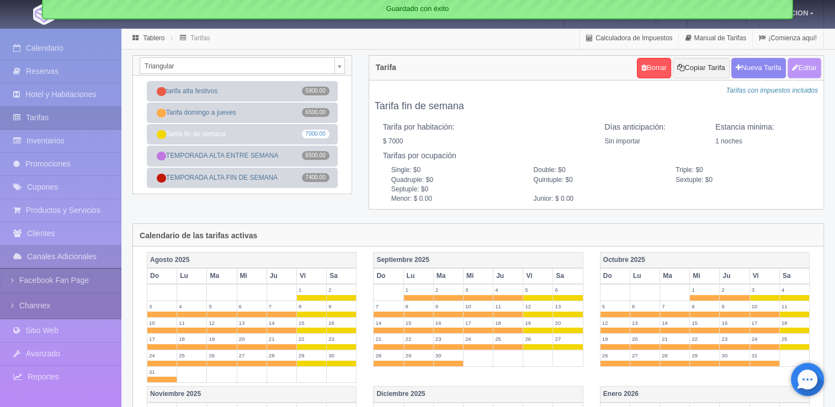
type input "7000.00"
checkbox input "true"
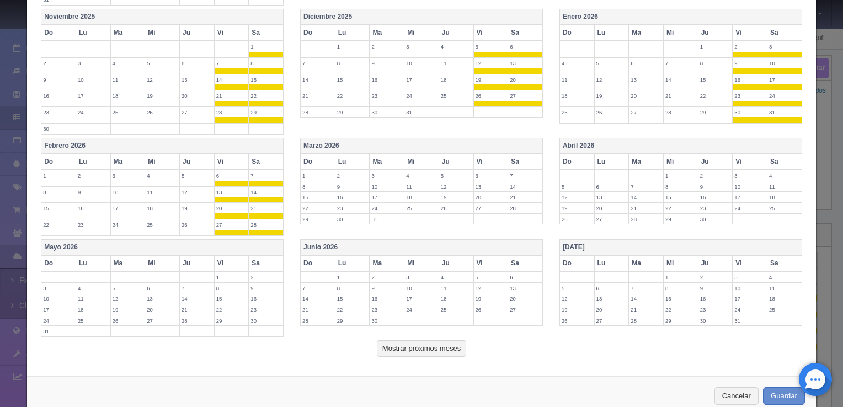
scroll to position [449, 0]
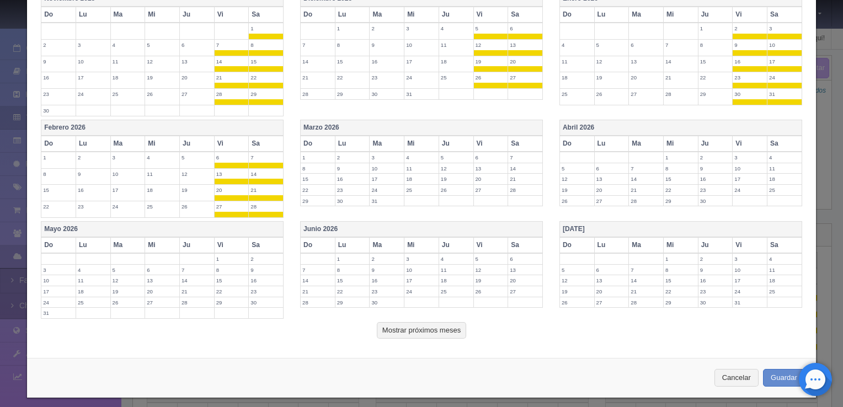
click at [497, 141] on th "Vi" at bounding box center [490, 144] width 35 height 16
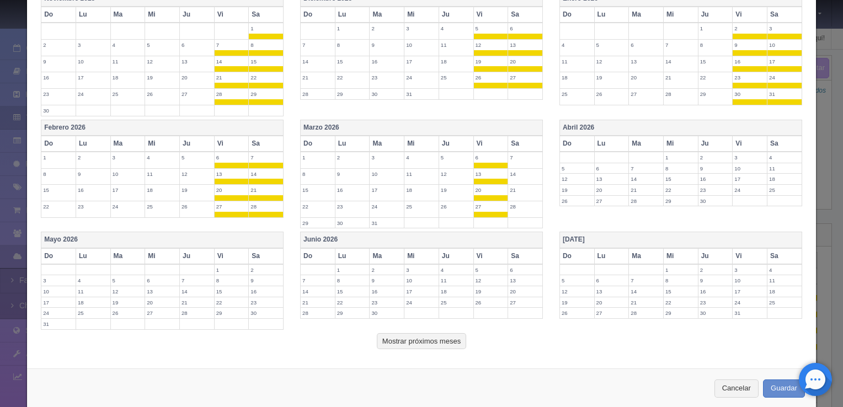
click at [518, 152] on label "7" at bounding box center [525, 157] width 34 height 10
click at [524, 143] on th "Sa" at bounding box center [525, 144] width 35 height 16
click at [523, 143] on th "Sa" at bounding box center [525, 144] width 35 height 16
click at [753, 137] on th "Vi" at bounding box center [750, 144] width 35 height 16
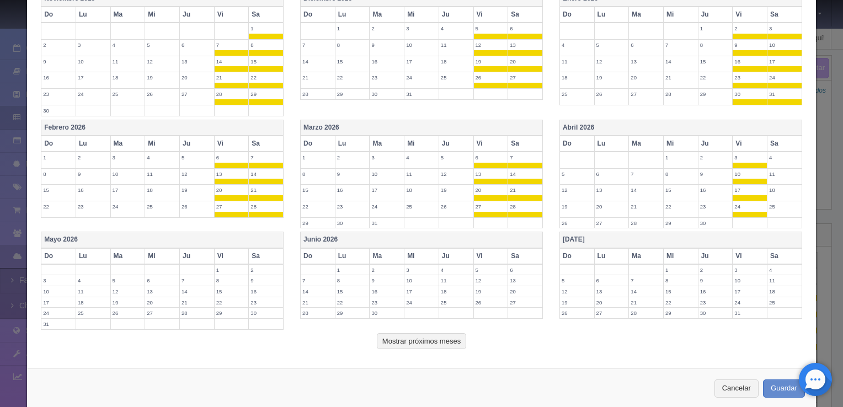
click at [771, 139] on th "Sa" at bounding box center [785, 144] width 35 height 16
click at [779, 241] on th "[PERSON_NAME] 2026" at bounding box center [681, 240] width 242 height 16
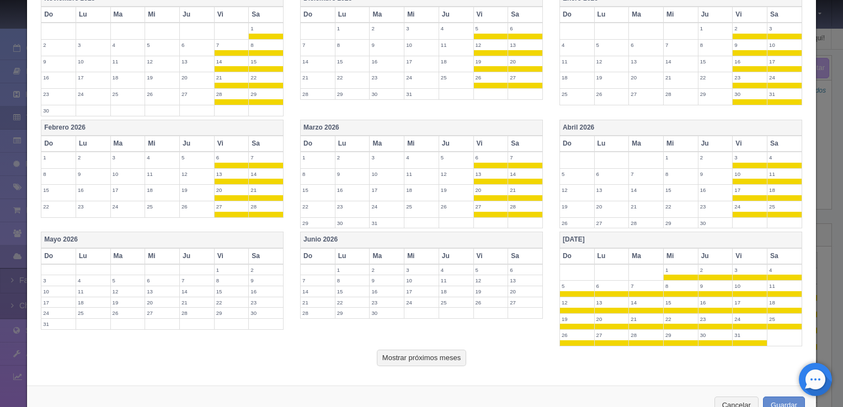
click at [749, 265] on label "3" at bounding box center [750, 270] width 34 height 10
click at [744, 237] on th "[PERSON_NAME] 2026" at bounding box center [681, 240] width 242 height 16
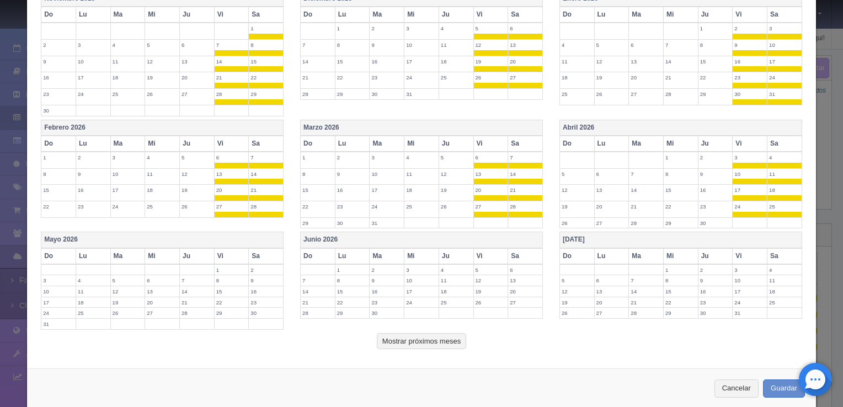
click at [750, 265] on label "3" at bounding box center [750, 270] width 34 height 10
click at [753, 251] on th "Vi" at bounding box center [750, 256] width 35 height 16
click at [772, 254] on th "Sa" at bounding box center [785, 256] width 35 height 16
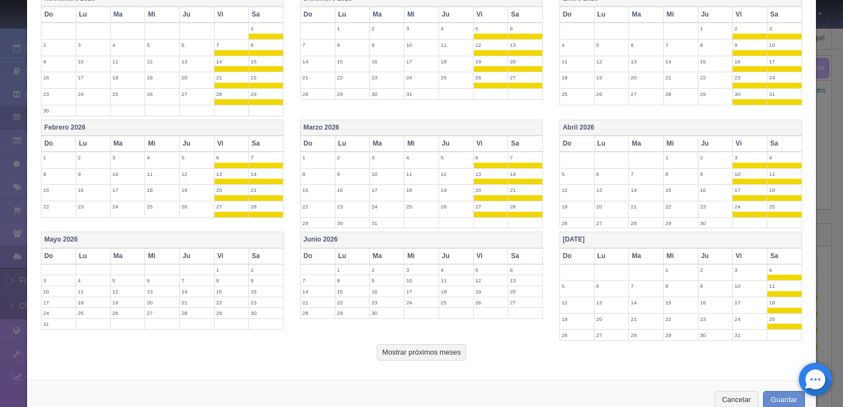
click at [749, 252] on th "Vi" at bounding box center [750, 256] width 35 height 16
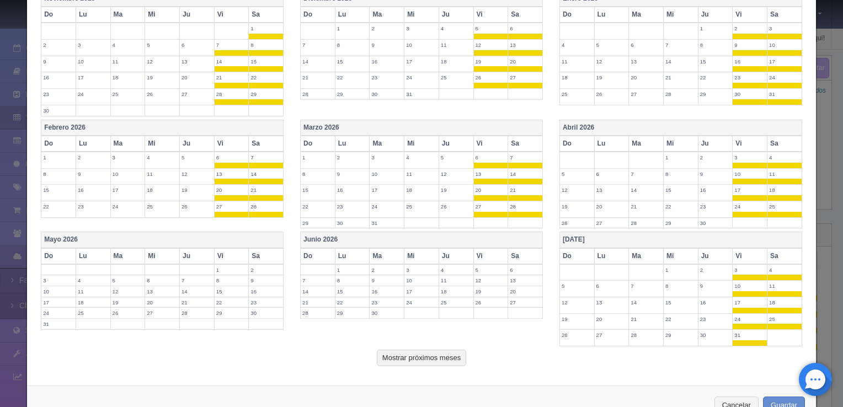
click at [490, 264] on td "5" at bounding box center [490, 269] width 35 height 11
click at [522, 252] on th "Sa" at bounding box center [525, 256] width 35 height 16
click at [498, 252] on th "Vi" at bounding box center [490, 256] width 35 height 16
click at [483, 254] on th "Vi" at bounding box center [490, 256] width 35 height 16
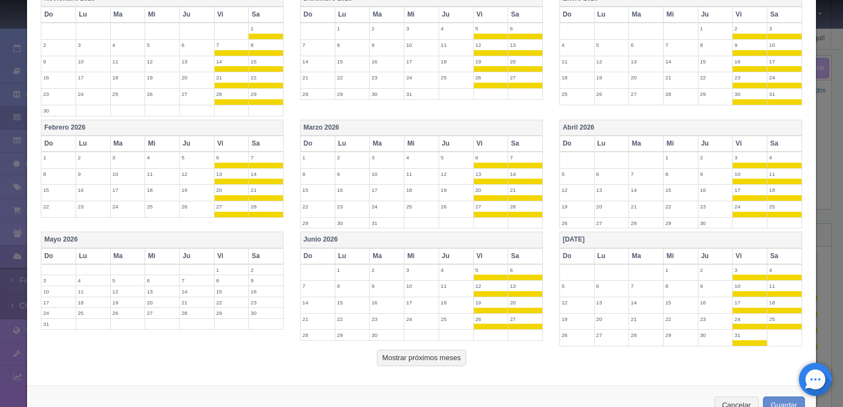
click at [265, 252] on th "Sa" at bounding box center [266, 256] width 35 height 16
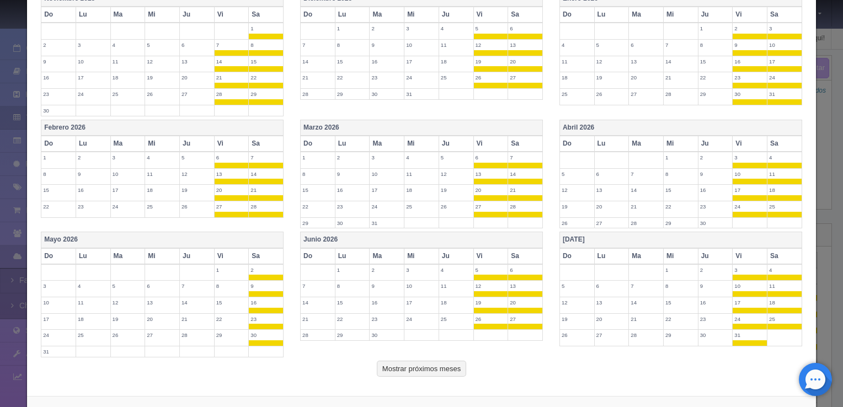
click at [240, 252] on th "Vi" at bounding box center [231, 256] width 35 height 16
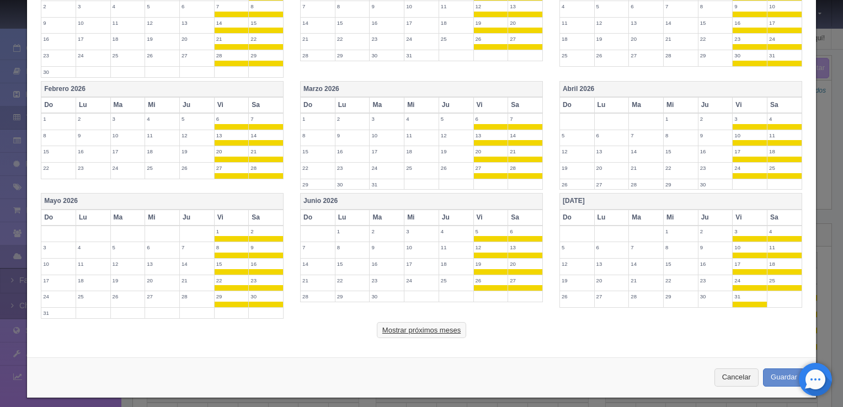
click at [448, 322] on button "Mostrar próximos meses" at bounding box center [421, 330] width 89 height 17
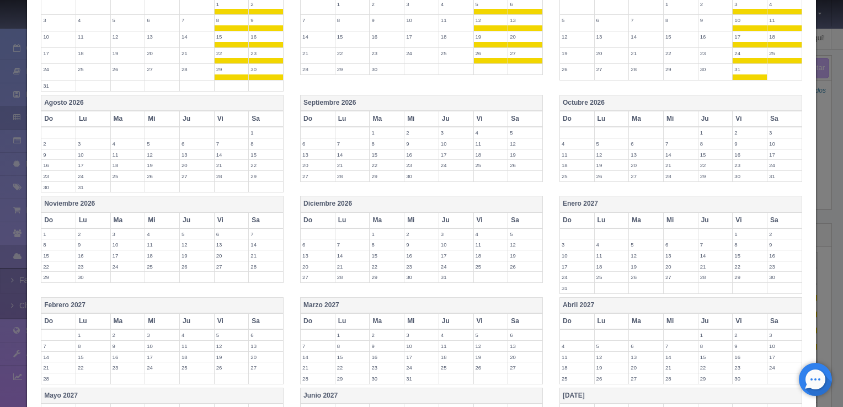
scroll to position [717, 0]
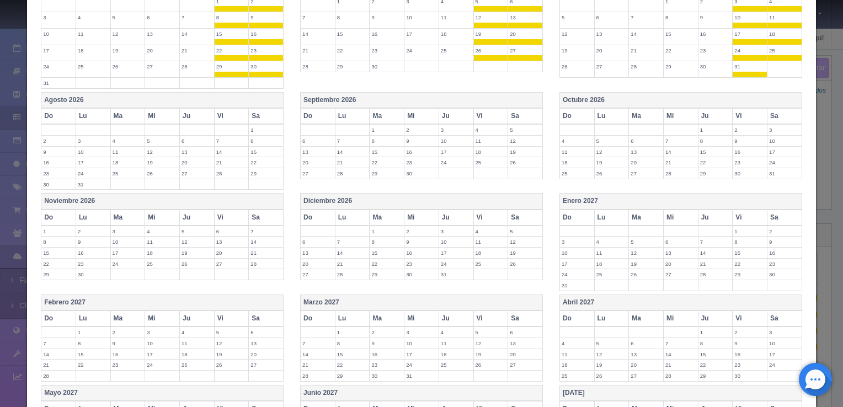
click at [232, 114] on th "Vi" at bounding box center [231, 116] width 35 height 16
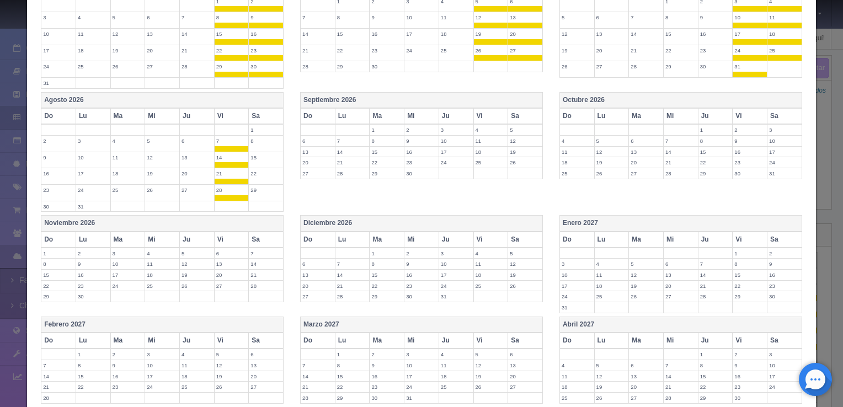
click at [259, 116] on th "Sa" at bounding box center [266, 116] width 35 height 16
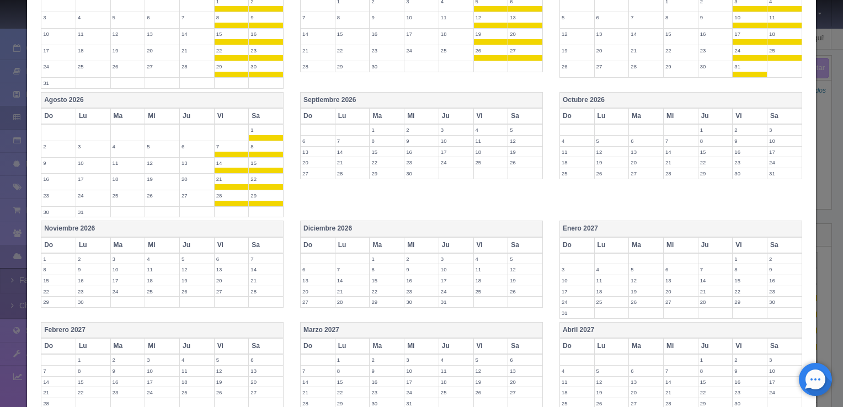
click at [489, 108] on th "Vi" at bounding box center [490, 116] width 35 height 16
click at [520, 125] on label "5" at bounding box center [525, 130] width 34 height 10
click at [520, 110] on th "Sa" at bounding box center [525, 116] width 35 height 16
click at [533, 108] on th "Sa" at bounding box center [525, 116] width 35 height 16
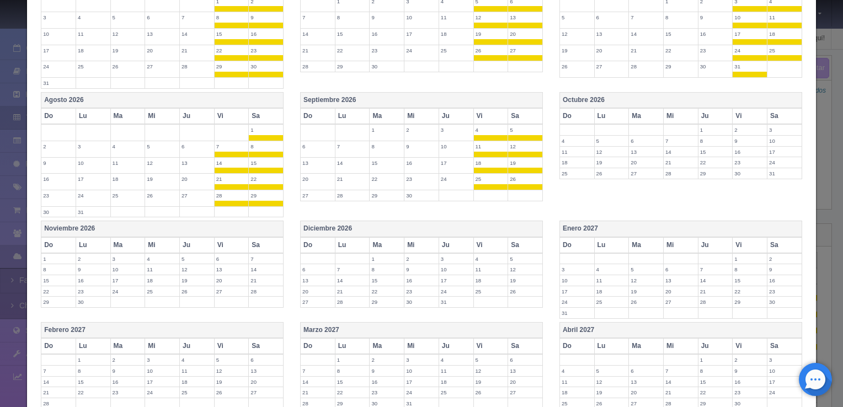
click at [734, 115] on th "Vi" at bounding box center [750, 116] width 35 height 16
click at [771, 111] on th "Sa" at bounding box center [785, 116] width 35 height 16
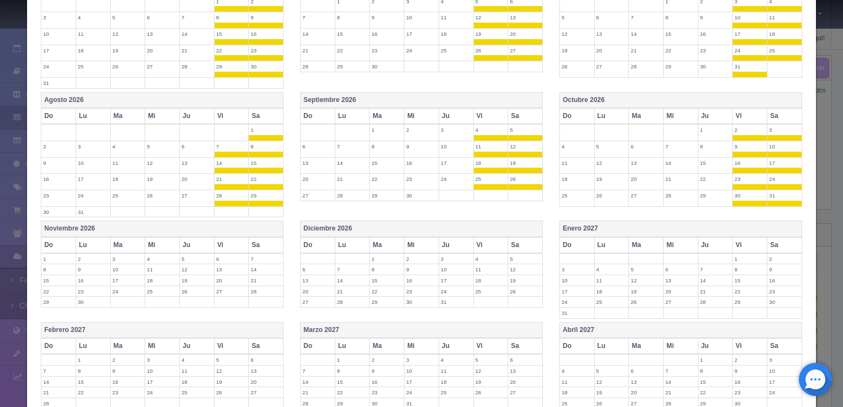
click at [243, 237] on th "Vi" at bounding box center [231, 245] width 35 height 16
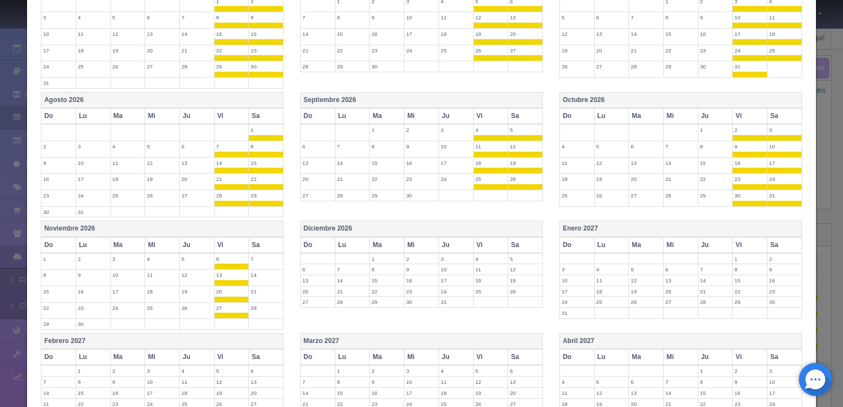
click at [260, 242] on th "Sa" at bounding box center [266, 245] width 35 height 16
click at [490, 237] on th "Vi" at bounding box center [490, 245] width 35 height 16
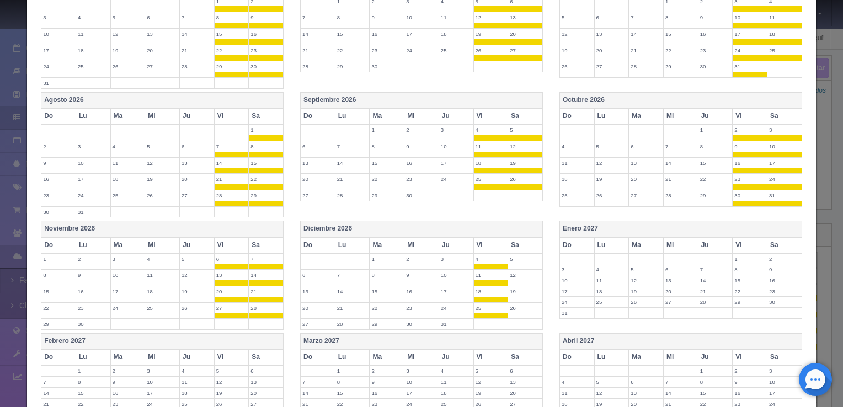
click at [514, 240] on th "Sa" at bounding box center [525, 245] width 35 height 16
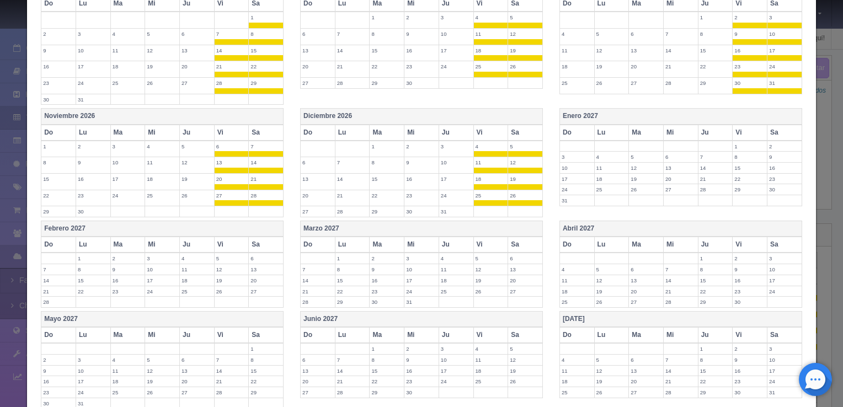
scroll to position [915, 0]
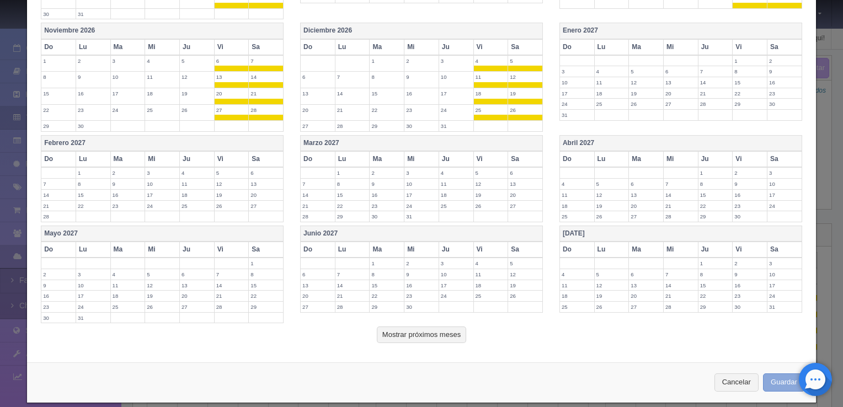
click at [781, 375] on button "Guardar" at bounding box center [784, 383] width 42 height 18
